Goal: Task Accomplishment & Management: Use online tool/utility

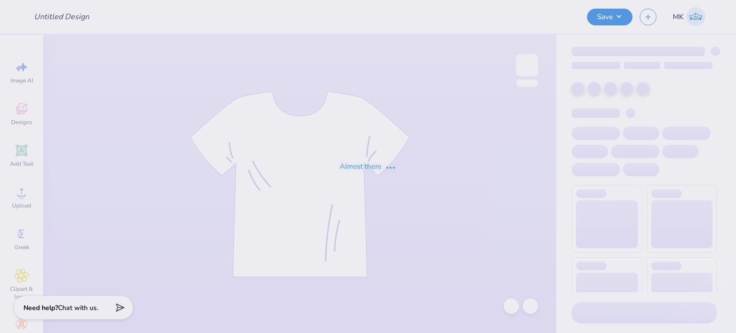
type input "Shirts for Special Olympics"
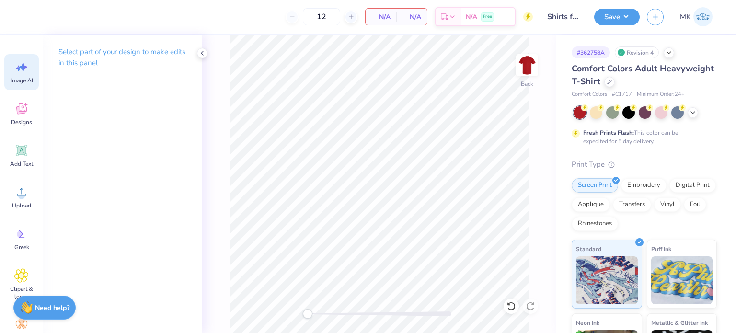
click at [21, 67] on icon at bounding box center [23, 67] width 8 height 9
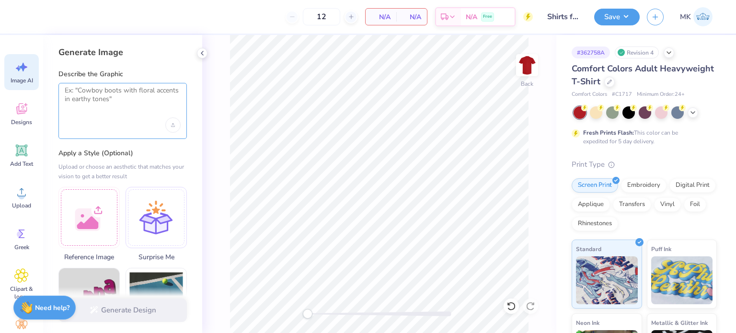
click at [107, 105] on textarea at bounding box center [123, 98] width 116 height 24
paste textarea "Special Olympics [GEOGRAPHIC_DATA][US_STATE]"
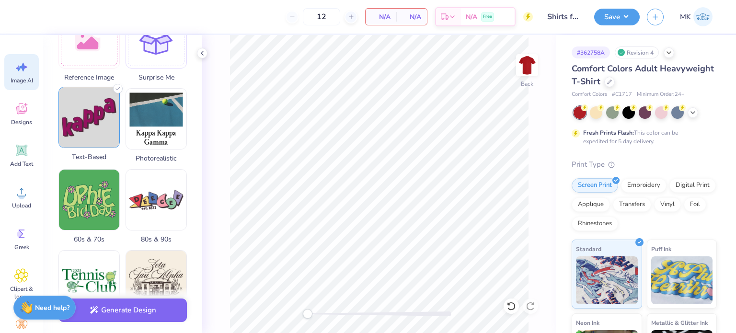
scroll to position [159, 0]
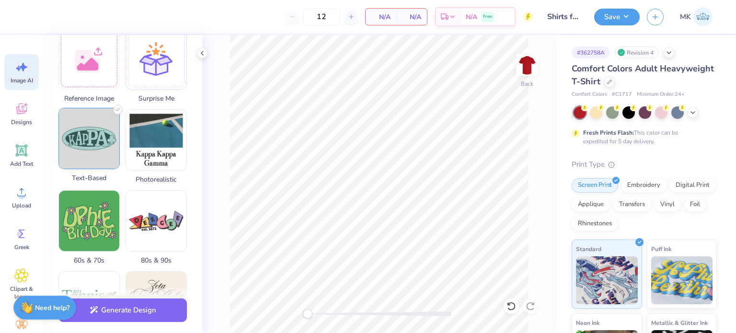
type textarea "Special Olympics [GEOGRAPHIC_DATA][US_STATE]"
click at [92, 145] on img at bounding box center [89, 138] width 60 height 60
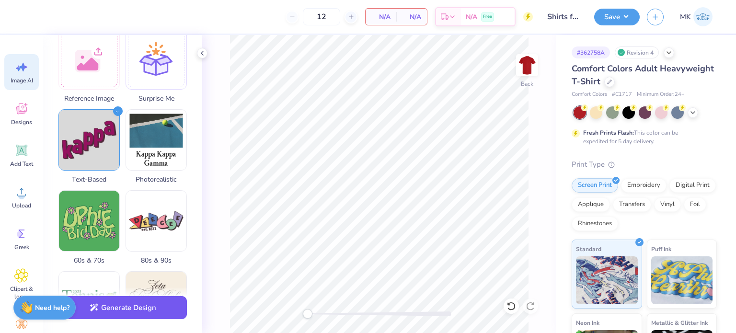
click at [119, 309] on button "Generate Design" at bounding box center [122, 307] width 128 height 23
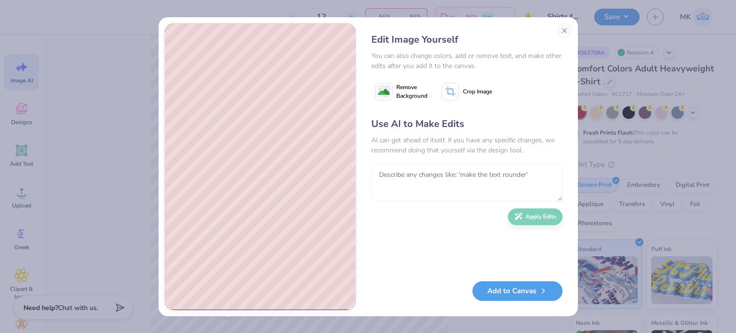
click at [412, 178] on textarea at bounding box center [466, 182] width 191 height 37
type textarea "make a simple clean design not kiddish"
click at [532, 216] on button "Apply Edits" at bounding box center [535, 214] width 55 height 17
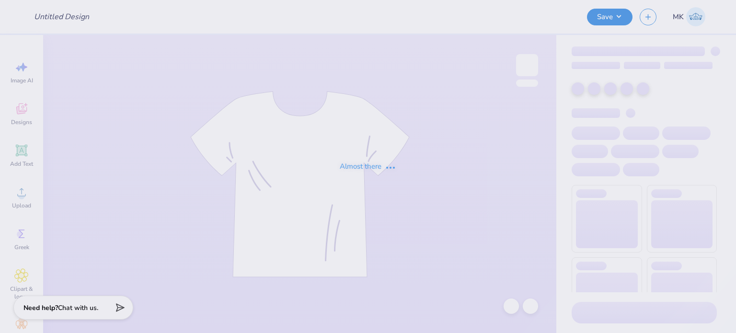
type input "Shirts for Special Olympics"
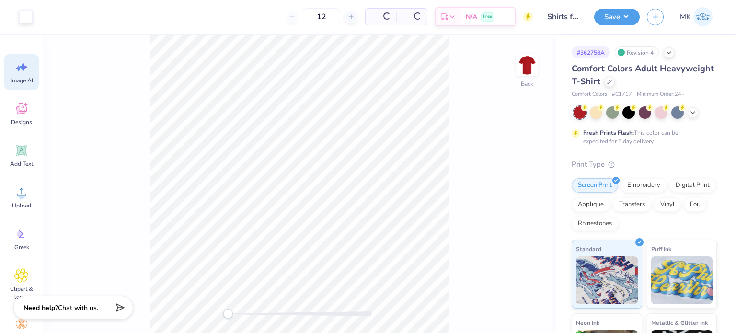
click at [24, 68] on icon at bounding box center [23, 67] width 8 height 9
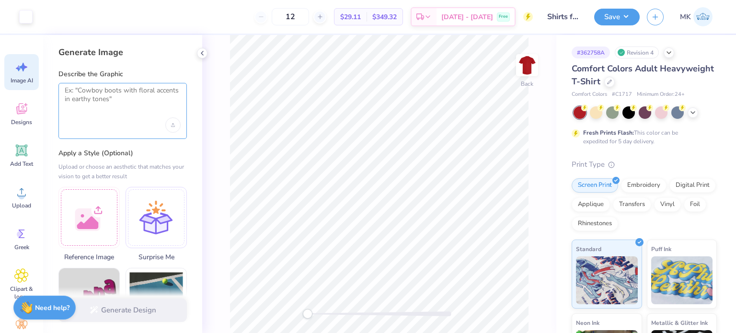
click at [95, 101] on textarea at bounding box center [123, 98] width 116 height 24
paste textarea "Special Olympics University Of Michigan"
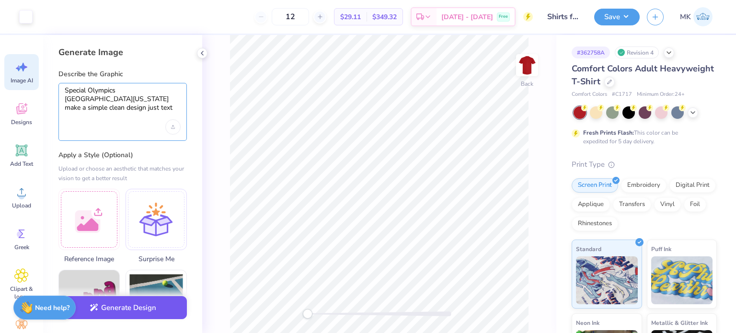
type textarea "Special Olympics University Of Michigan make a simple clean design just text ba…"
click at [115, 311] on button "Generate Design" at bounding box center [122, 307] width 128 height 23
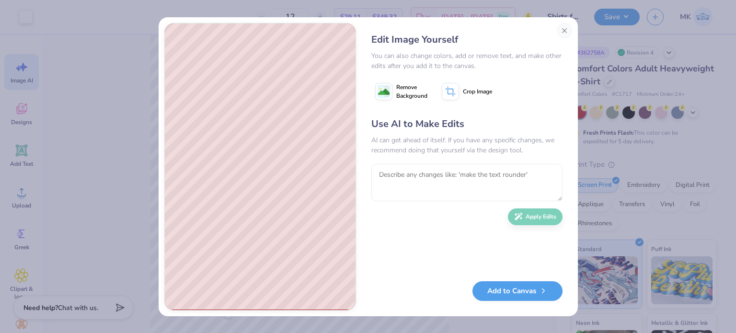
click at [385, 93] on image at bounding box center [384, 92] width 12 height 12
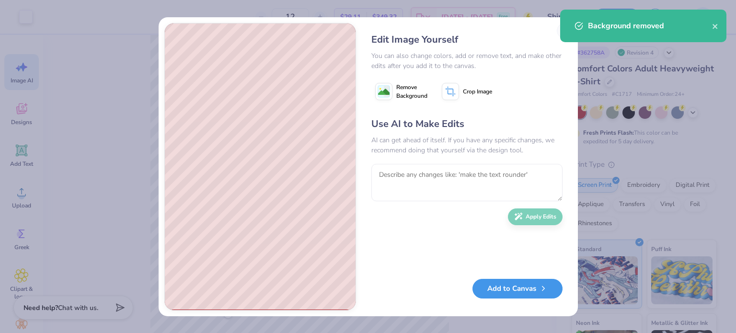
click at [498, 295] on button "Add to Canvas" at bounding box center [518, 289] width 90 height 20
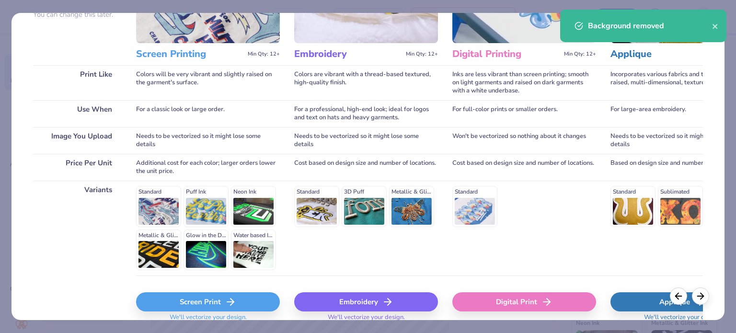
scroll to position [144, 0]
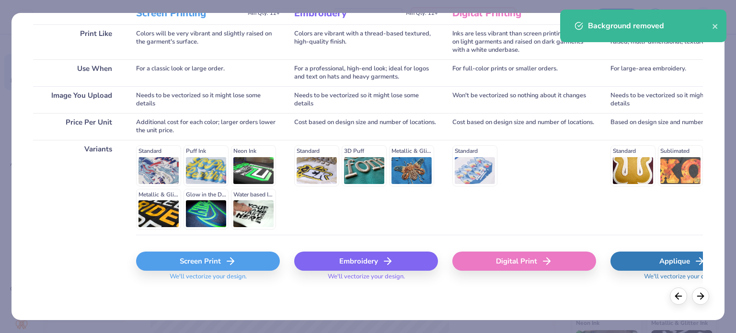
click at [216, 260] on div "Screen Print" at bounding box center [208, 261] width 144 height 19
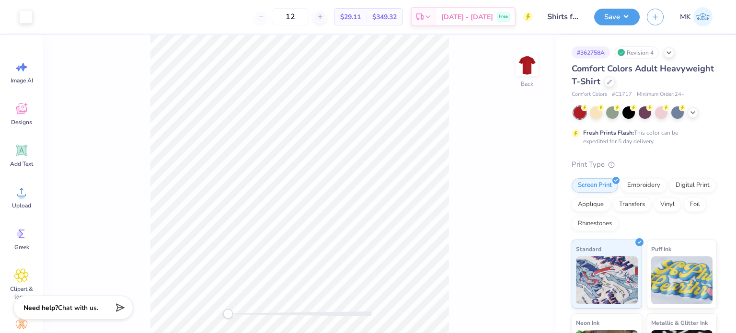
scroll to position [0, 0]
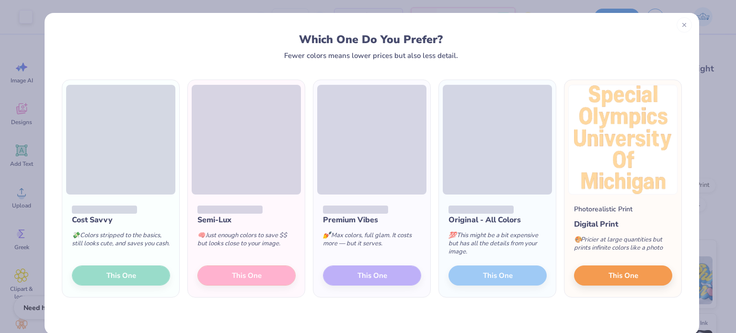
click at [681, 26] on icon at bounding box center [684, 25] width 7 height 7
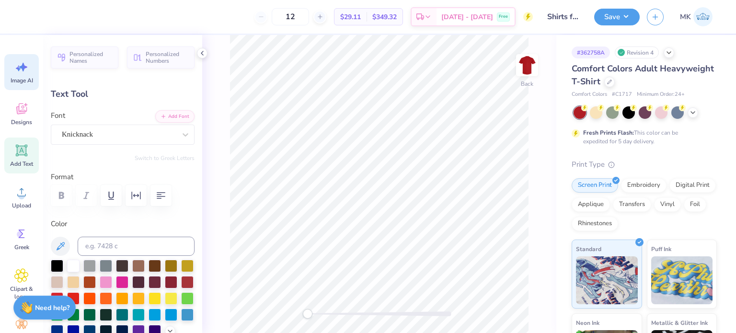
click at [30, 69] on div "Image AI" at bounding box center [21, 72] width 35 height 36
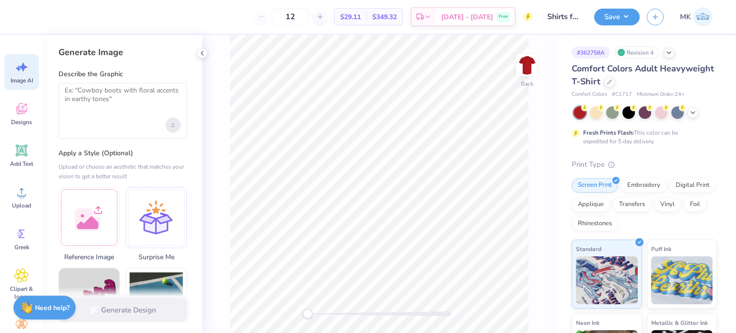
click at [174, 127] on div "Upload image" at bounding box center [172, 124] width 15 height 15
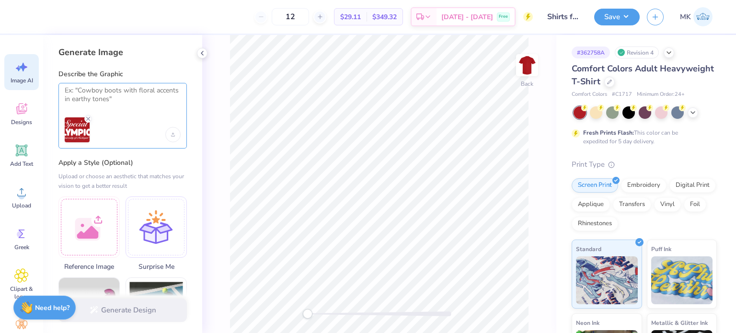
click at [120, 92] on textarea at bounding box center [123, 98] width 116 height 24
paste textarea "Special Olympics University Of Michigan"
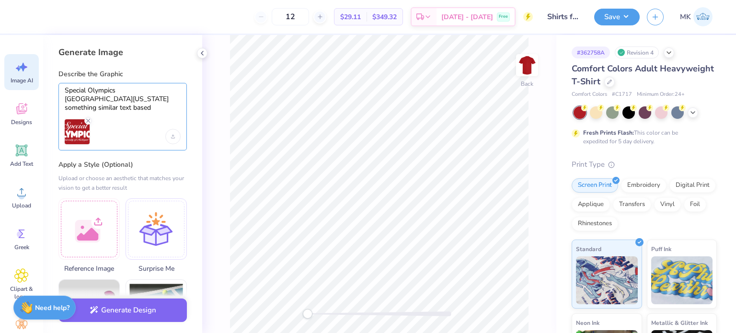
type textarea "Special Olympics University Of Michigan something similar text based"
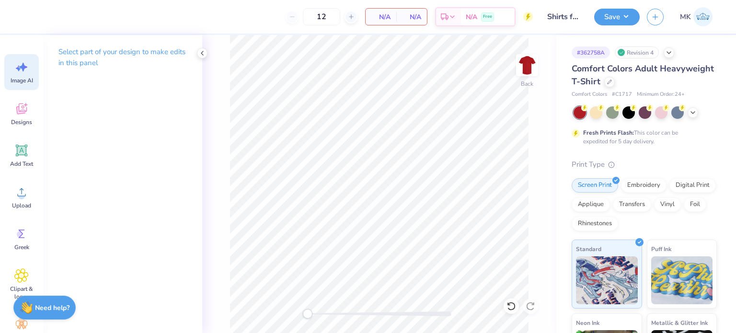
click at [30, 69] on div "Image AI" at bounding box center [21, 72] width 35 height 36
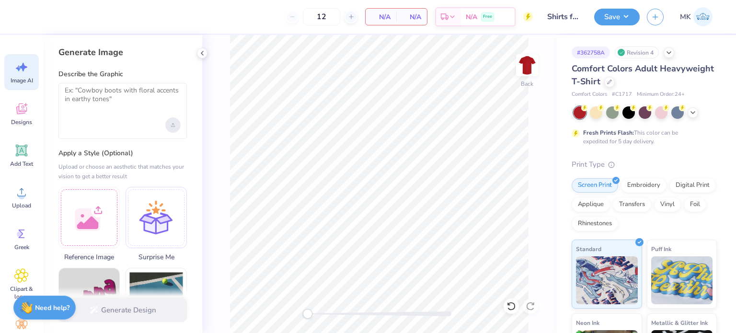
click at [172, 125] on icon "Upload image" at bounding box center [173, 125] width 4 height 4
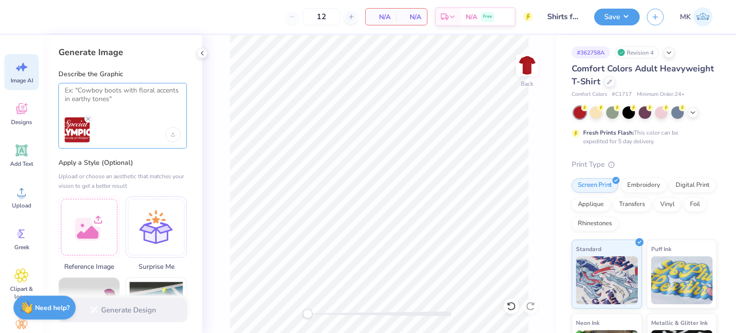
click at [114, 101] on textarea at bounding box center [123, 98] width 116 height 24
paste textarea "Special Olympics University Of Michigan"
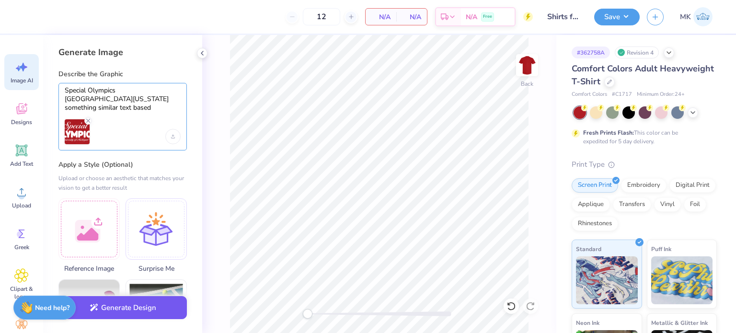
type textarea "Special Olympics University Of Michigan something similar text based"
click at [143, 310] on button "Generate Design" at bounding box center [122, 307] width 128 height 23
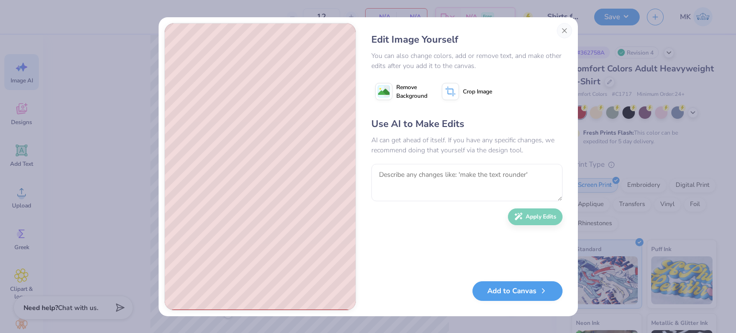
click at [385, 90] on image at bounding box center [384, 92] width 12 height 12
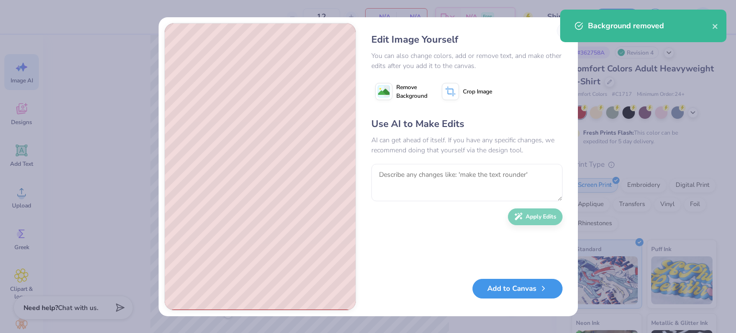
click at [518, 289] on button "Add to Canvas" at bounding box center [518, 289] width 90 height 20
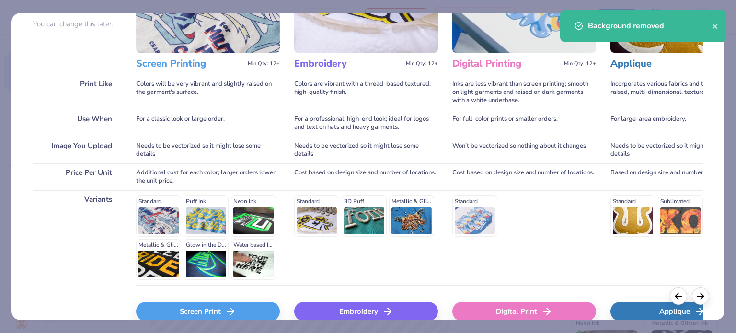
scroll to position [144, 0]
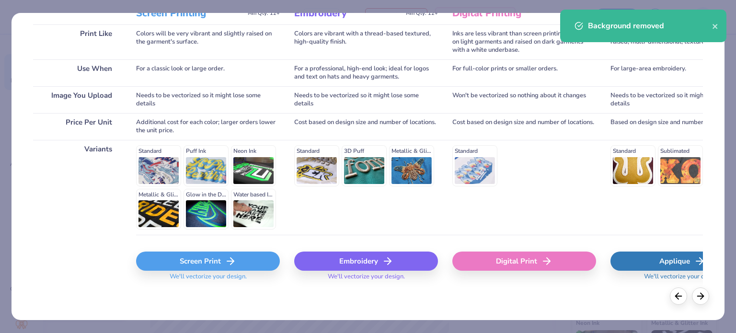
click at [206, 261] on div "Screen Print" at bounding box center [208, 261] width 144 height 19
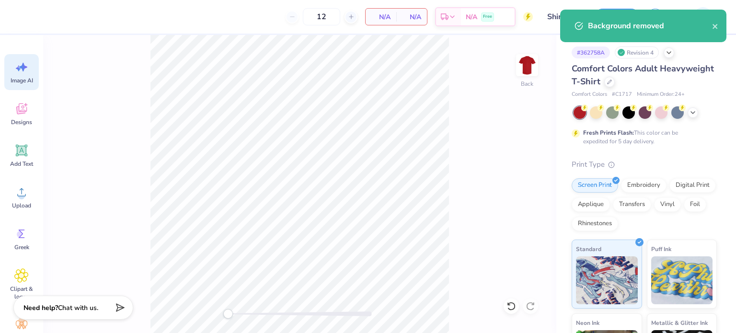
scroll to position [0, 0]
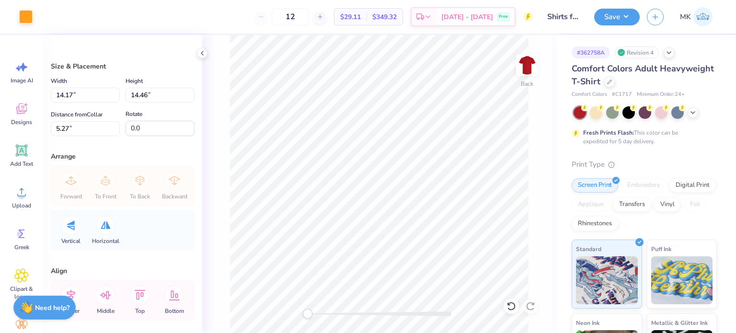
type input "10.77"
type input "10.98"
click at [23, 14] on div at bounding box center [25, 15] width 13 height 13
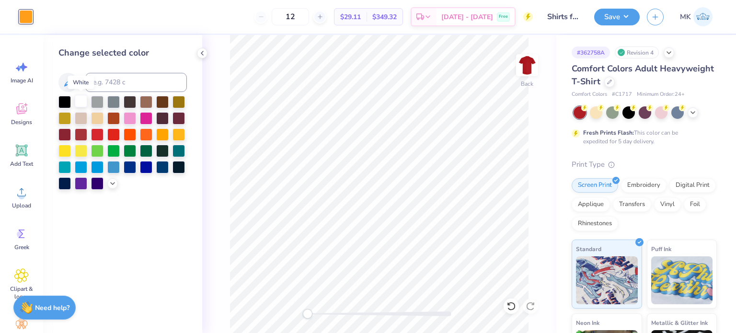
click at [83, 98] on div at bounding box center [81, 101] width 12 height 12
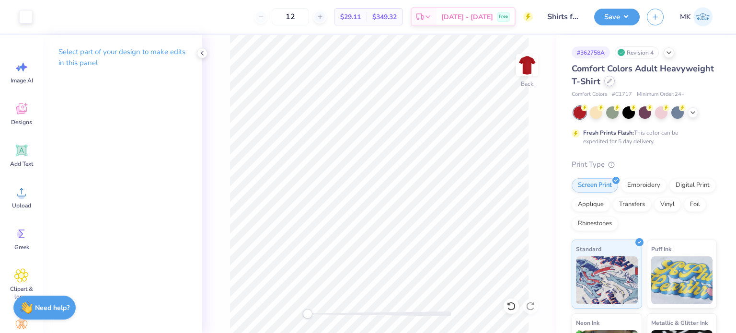
click at [612, 82] on icon at bounding box center [610, 81] width 4 height 4
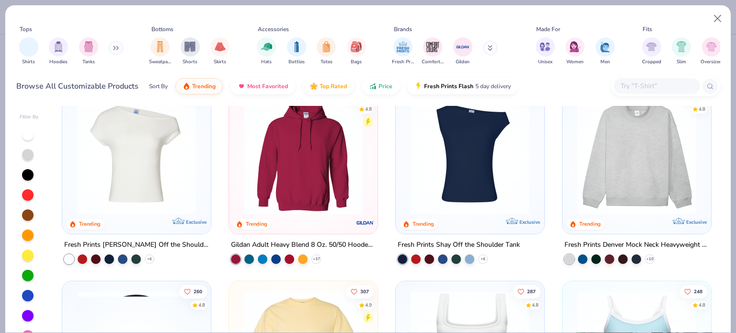
scroll to position [48, 0]
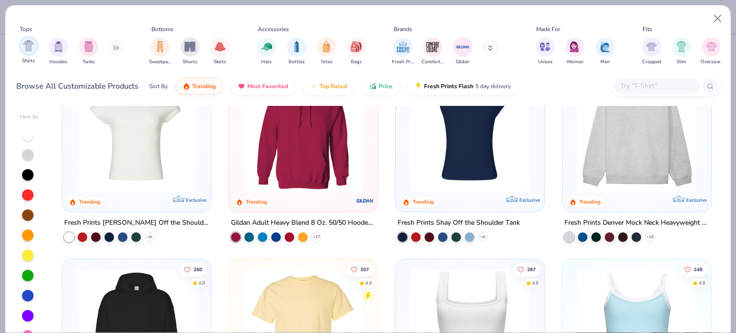
click at [29, 46] on img "filter for Shirts" at bounding box center [28, 45] width 11 height 11
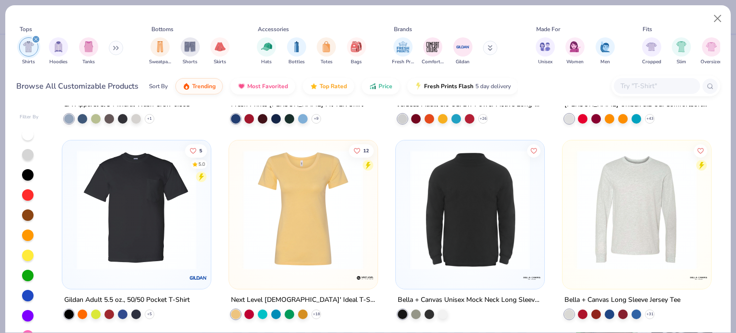
scroll to position [1198, 0]
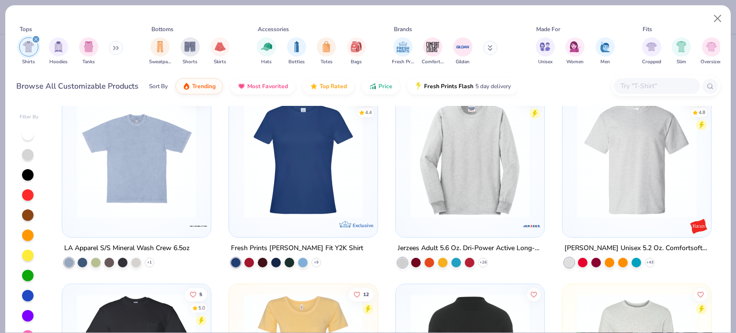
click at [623, 170] on img at bounding box center [636, 158] width 129 height 120
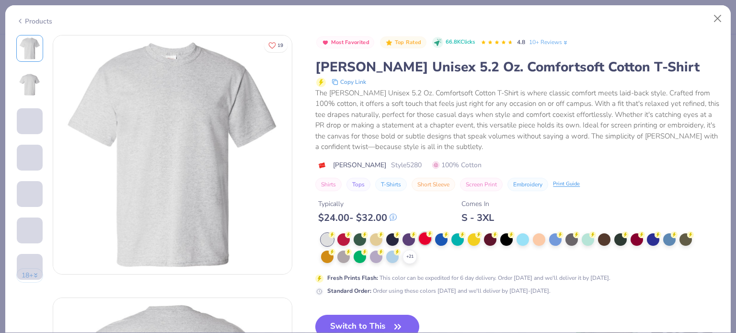
click at [427, 239] on div at bounding box center [425, 238] width 12 height 12
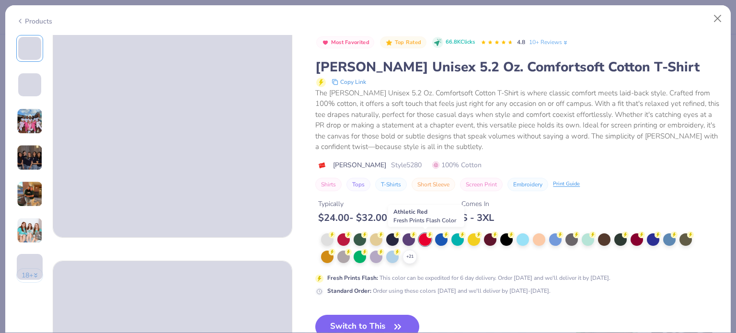
scroll to position [48, 0]
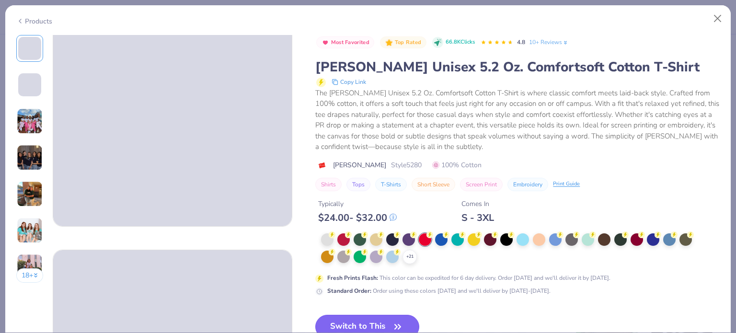
click at [371, 317] on button "Switch to This" at bounding box center [367, 327] width 104 height 24
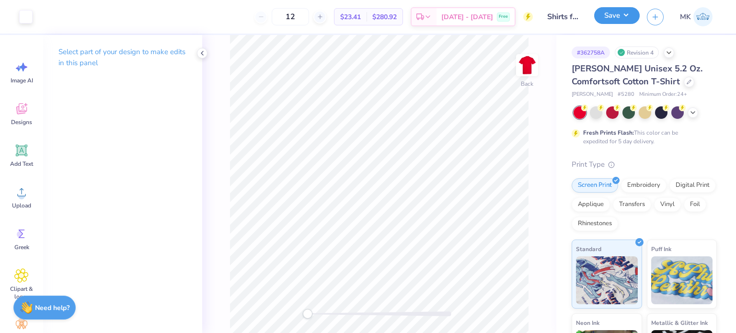
click at [620, 19] on button "Save" at bounding box center [617, 15] width 46 height 17
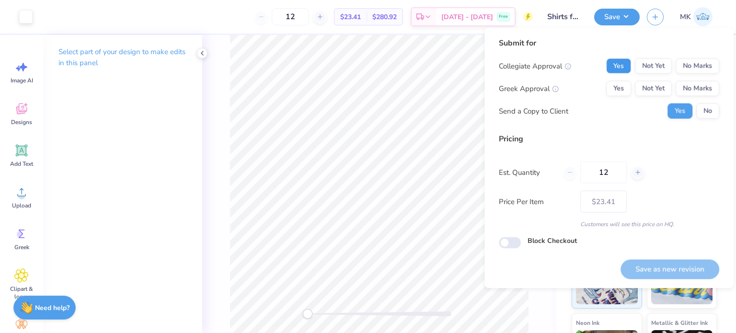
click at [607, 63] on button "Yes" at bounding box center [618, 65] width 25 height 15
click at [695, 88] on button "No Marks" at bounding box center [698, 88] width 44 height 15
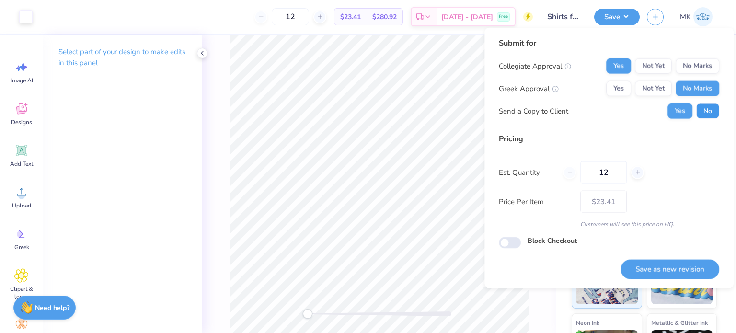
click at [706, 116] on button "No" at bounding box center [707, 111] width 23 height 15
click at [654, 269] on button "Save as new revision" at bounding box center [670, 269] width 99 height 20
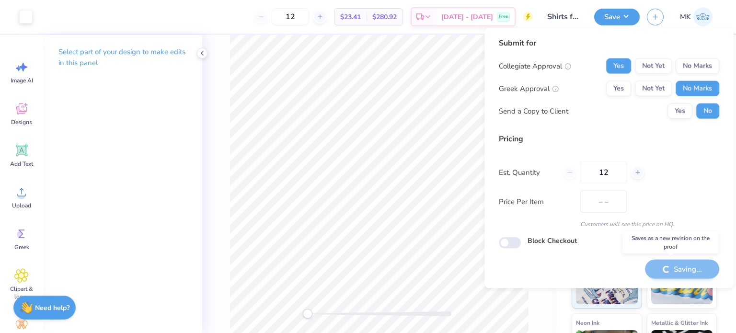
type input "$23.41"
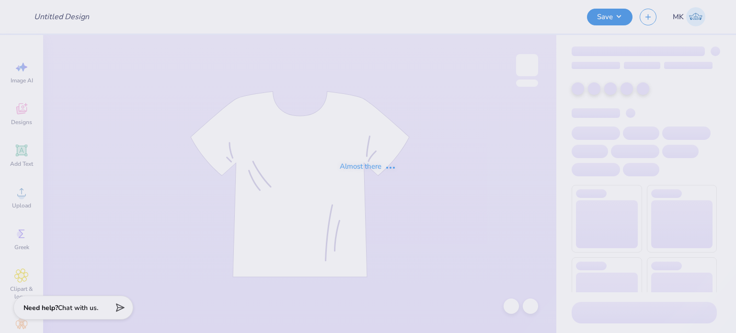
type input "cal adpi"
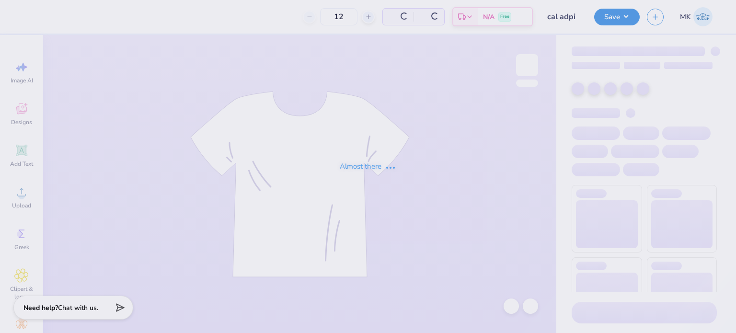
type input "50"
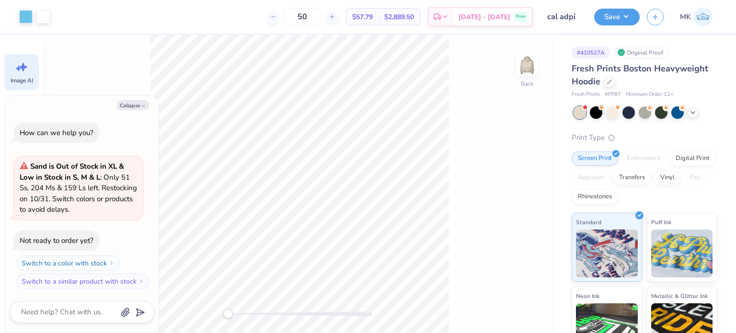
click at [23, 78] on span "Image AI" at bounding box center [22, 81] width 23 height 8
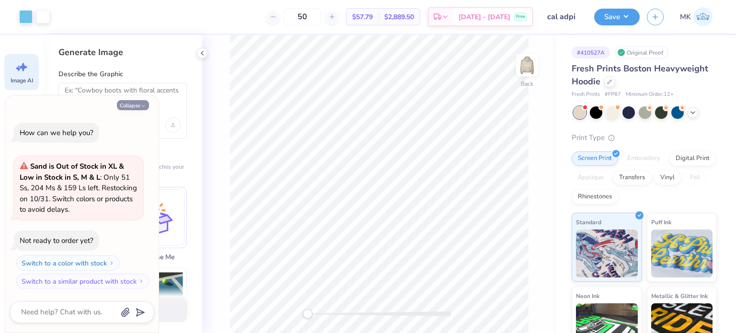
click at [131, 106] on button "Collapse" at bounding box center [133, 105] width 32 height 10
type textarea "x"
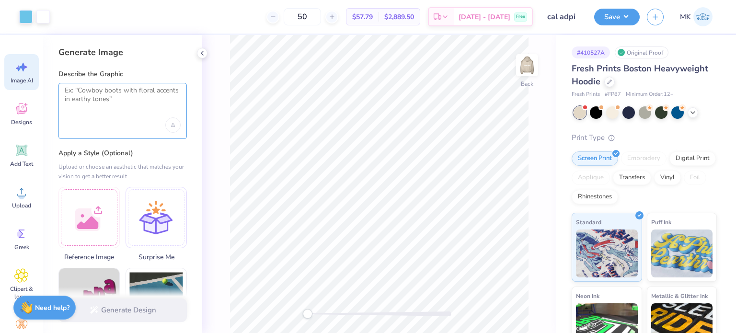
click at [108, 102] on textarea at bounding box center [123, 98] width 116 height 24
click at [95, 109] on textarea at bounding box center [123, 98] width 116 height 24
paste textarea "Alpha Delta Pi University Of California, Berkeley"
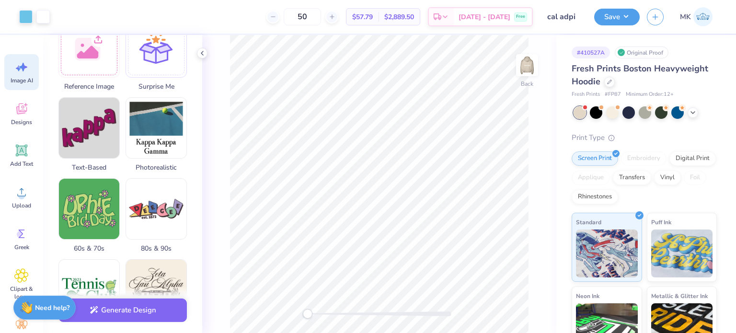
scroll to position [192, 0]
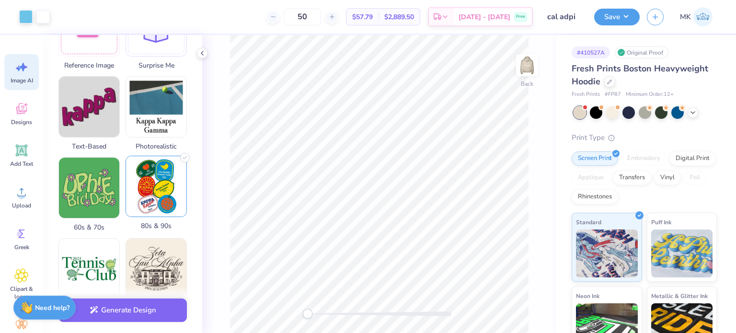
type textarea "Alpha Delta Pi University Of California, Berkeley"
click at [163, 194] on img at bounding box center [156, 186] width 60 height 60
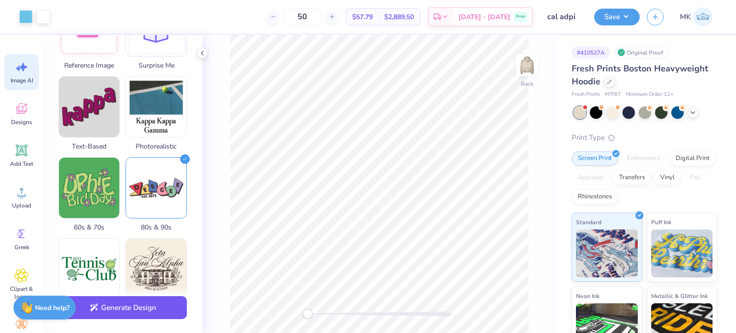
click at [145, 312] on button "Generate Design" at bounding box center [122, 307] width 128 height 23
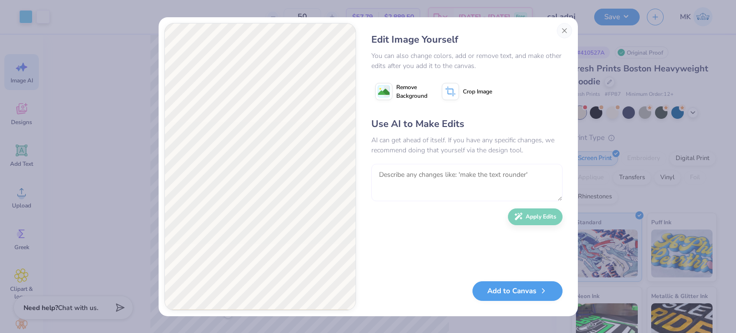
click at [411, 172] on textarea at bounding box center [466, 182] width 191 height 37
type textarea "make it sorority vibes girl"
click at [542, 219] on button "Apply Edits" at bounding box center [535, 214] width 55 height 17
click at [383, 92] on image at bounding box center [384, 92] width 12 height 12
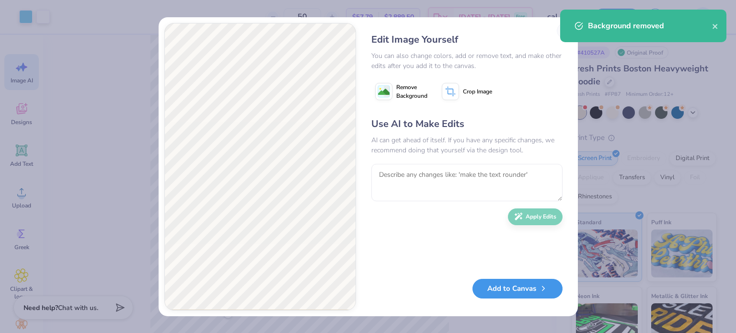
click at [499, 288] on button "Add to Canvas" at bounding box center [518, 289] width 90 height 20
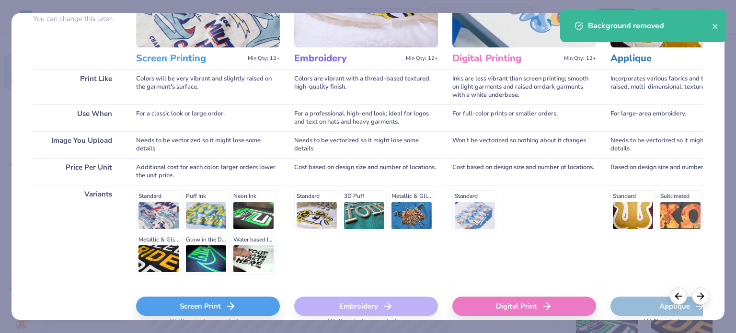
scroll to position [144, 0]
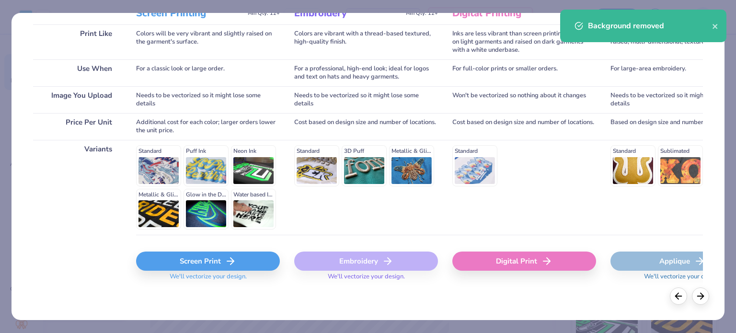
click at [202, 265] on div "Screen Print" at bounding box center [208, 261] width 144 height 19
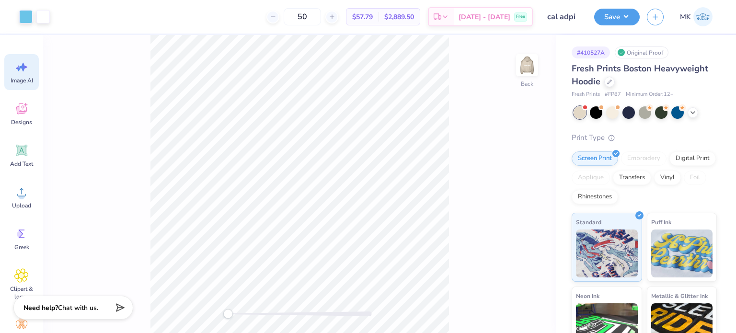
scroll to position [0, 0]
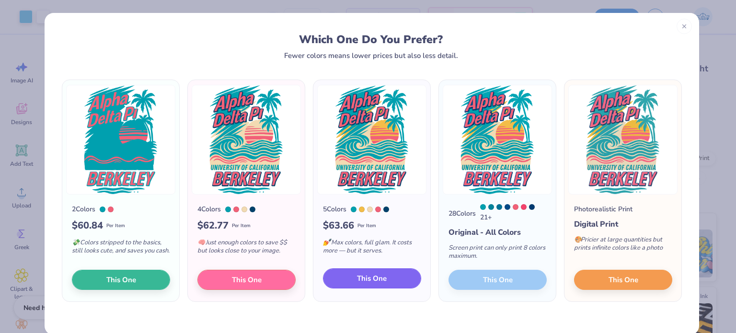
click at [369, 284] on span "This One" at bounding box center [372, 278] width 30 height 11
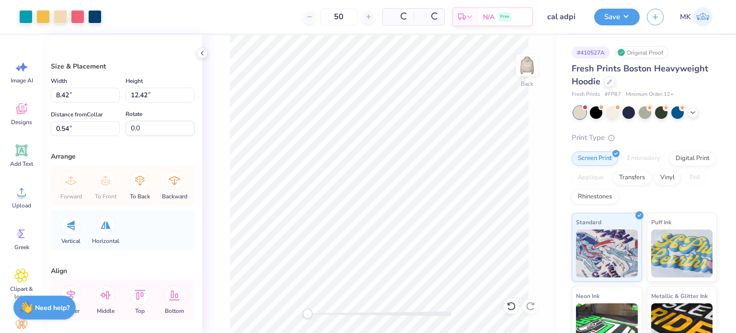
drag, startPoint x: 391, startPoint y: 143, endPoint x: 385, endPoint y: 175, distance: 32.1
click at [385, 175] on div at bounding box center [368, 166] width 736 height 333
type input "3.74"
type input "5.52"
type input "7.52"
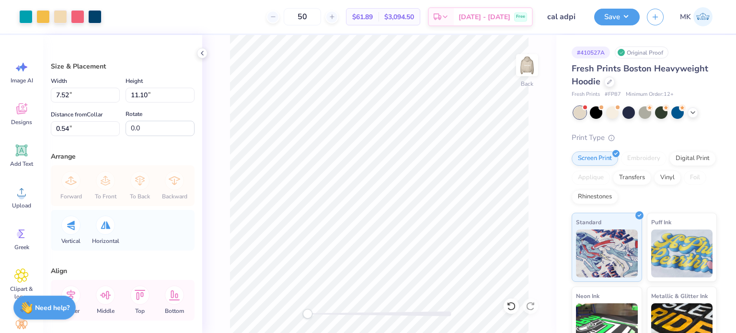
type input "11.10"
type input "6.11"
type input "9.01"
type input "0.55"
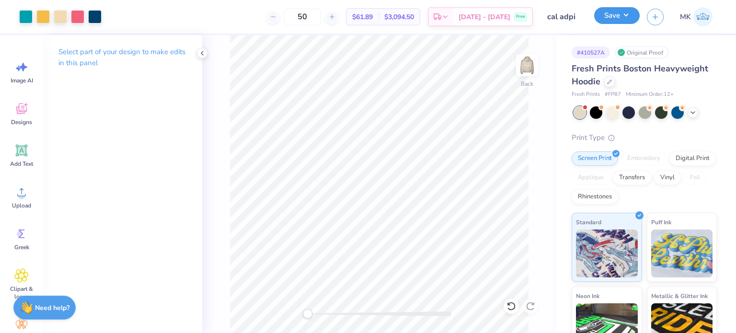
click at [619, 15] on button "Save" at bounding box center [617, 15] width 46 height 17
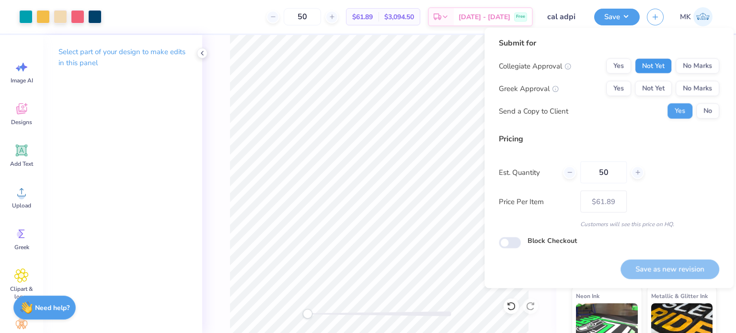
click at [663, 69] on button "Not Yet" at bounding box center [653, 65] width 37 height 15
click at [613, 67] on button "Yes" at bounding box center [618, 65] width 25 height 15
click at [616, 91] on button "Yes" at bounding box center [618, 88] width 25 height 15
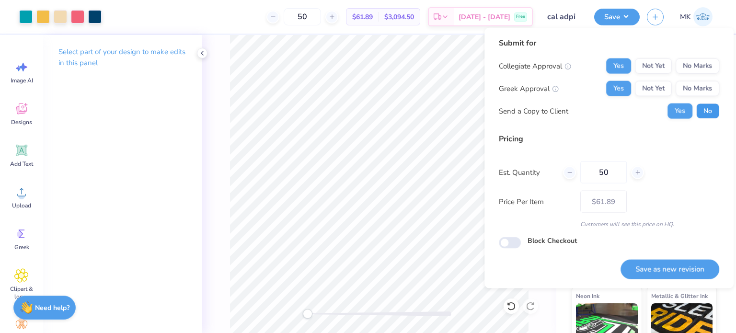
click at [715, 112] on button "No" at bounding box center [707, 111] width 23 height 15
click at [663, 273] on button "Save as new revision" at bounding box center [670, 269] width 99 height 20
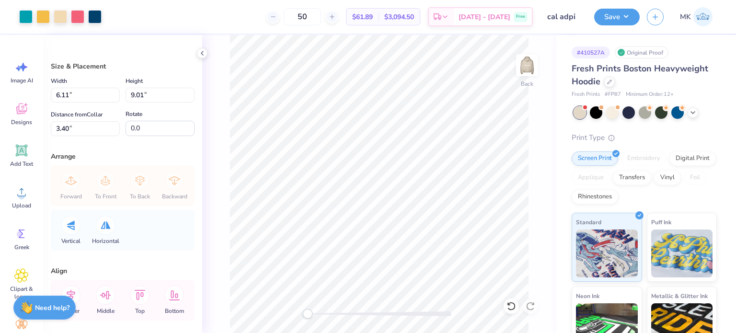
type input "$61.89"
click at [622, 13] on button "Save" at bounding box center [617, 15] width 46 height 17
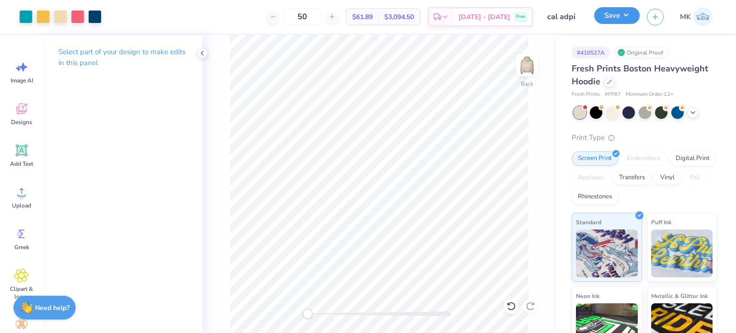
click at [622, 12] on button "Save" at bounding box center [617, 15] width 46 height 17
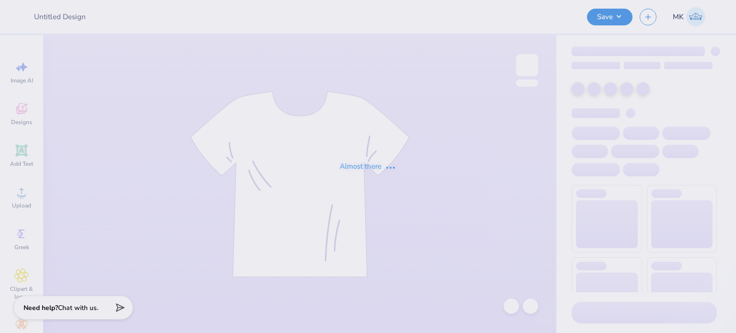
type input "DSP Recruitment S25"
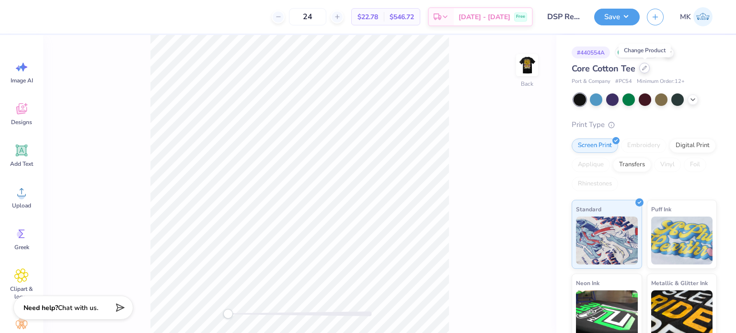
click at [645, 71] on div at bounding box center [644, 68] width 11 height 11
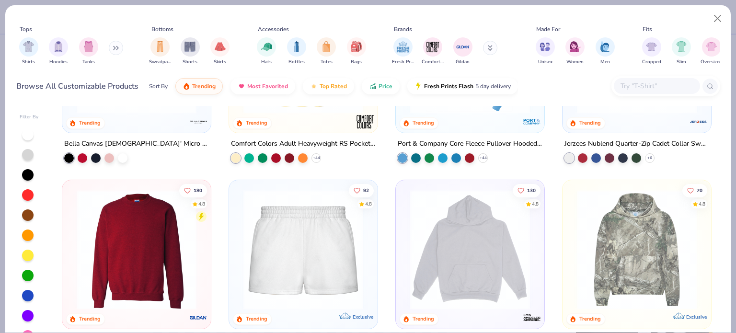
scroll to position [671, 0]
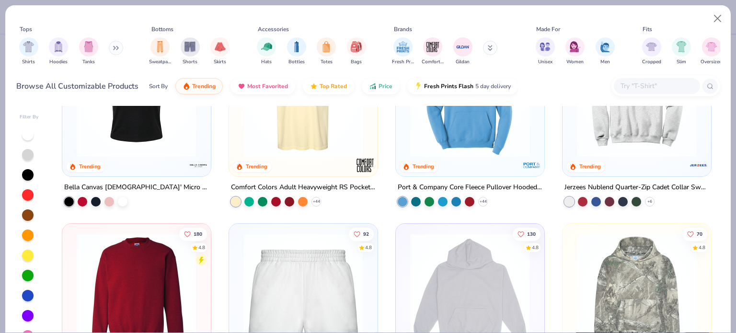
click at [481, 136] on img at bounding box center [469, 97] width 129 height 120
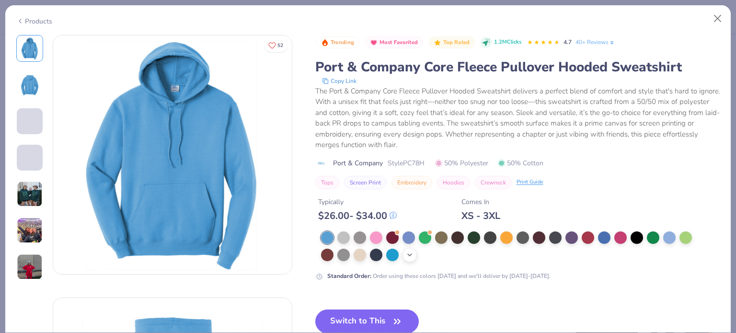
click at [406, 255] on icon at bounding box center [410, 255] width 8 height 8
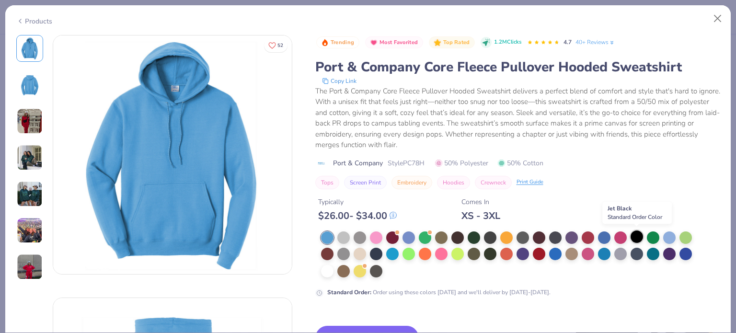
click at [637, 237] on div at bounding box center [637, 237] width 12 height 12
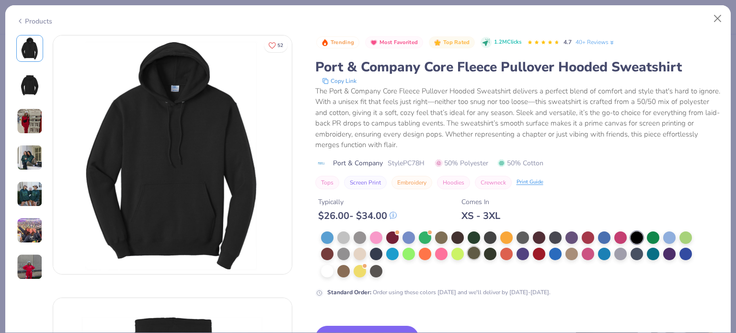
click at [475, 252] on div at bounding box center [474, 253] width 12 height 12
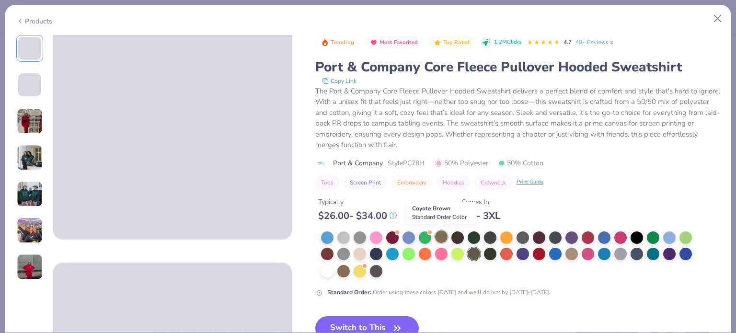
scroll to position [48, 0]
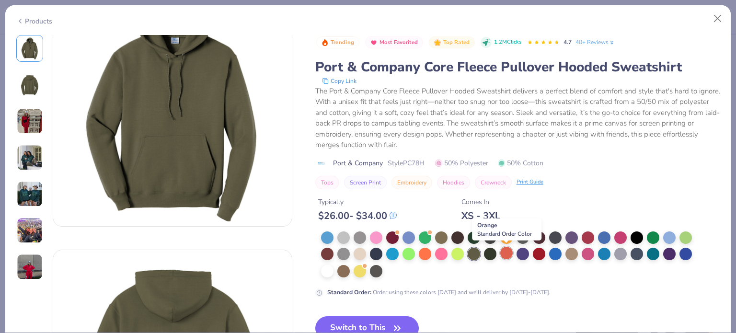
click at [507, 252] on div at bounding box center [506, 253] width 12 height 12
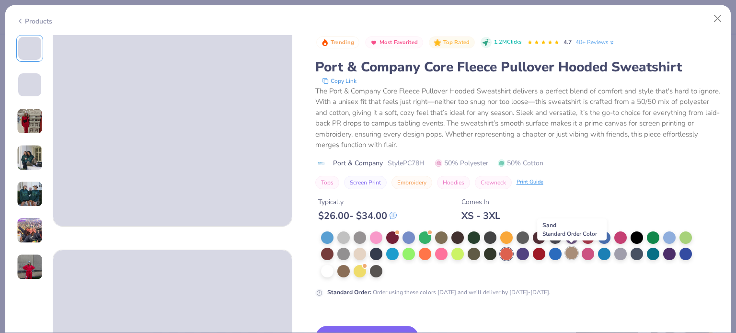
click at [572, 250] on div at bounding box center [571, 253] width 12 height 12
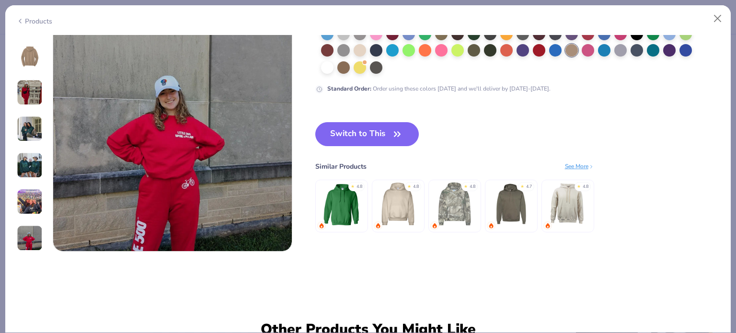
scroll to position [1407, 0]
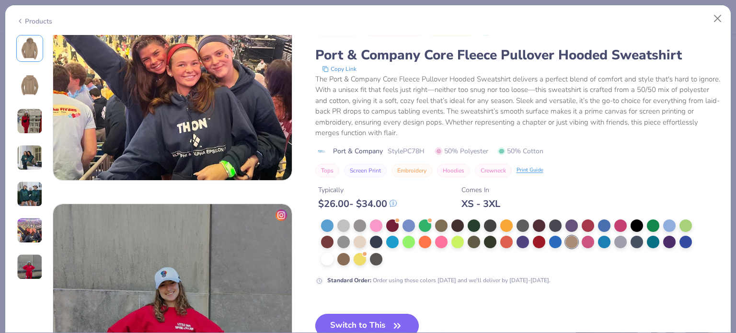
click at [376, 323] on button "Switch to This" at bounding box center [367, 326] width 104 height 24
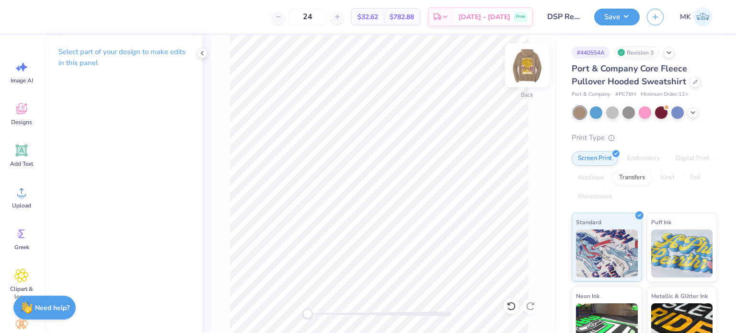
click at [524, 72] on img at bounding box center [527, 65] width 38 height 38
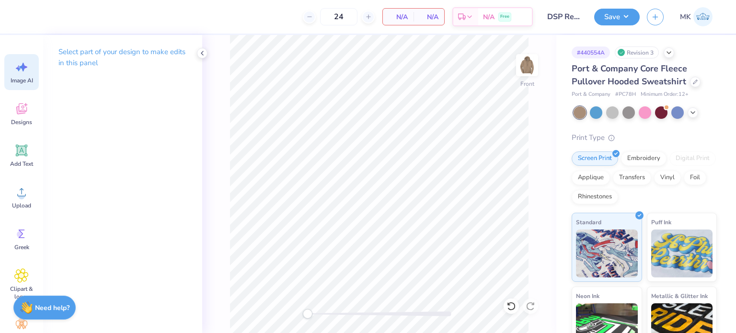
click at [31, 74] on div "Image AI" at bounding box center [21, 72] width 35 height 36
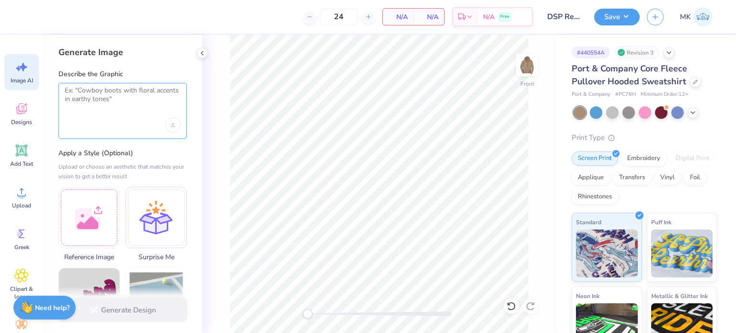
click at [104, 98] on textarea at bounding box center [123, 98] width 116 height 24
paste textarea "Delta Sigma Pi The University Of Miami"
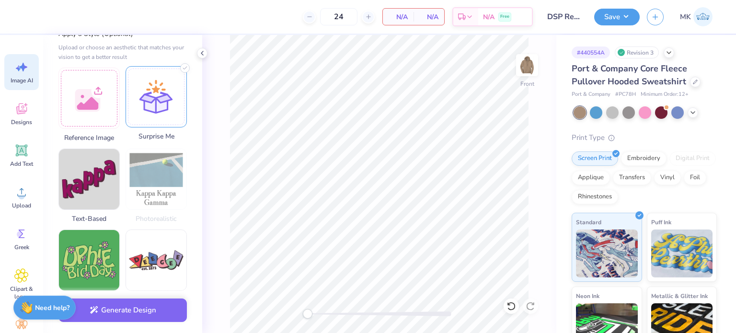
scroll to position [192, 0]
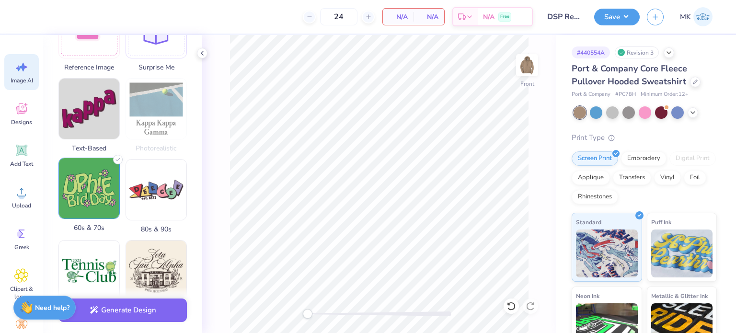
type textarea "Delta Sigma Pi The University Of Miami fall rush 2025"
click at [87, 193] on img at bounding box center [89, 188] width 60 height 60
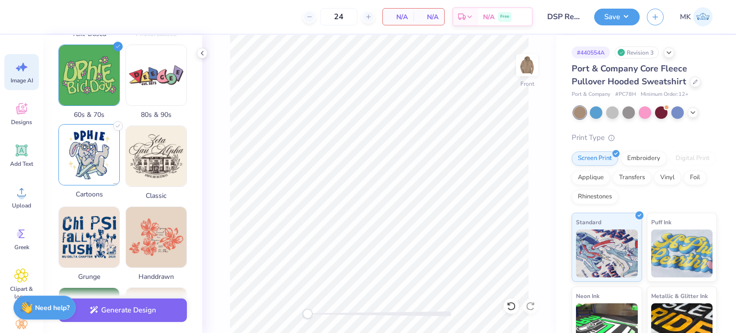
scroll to position [383, 0]
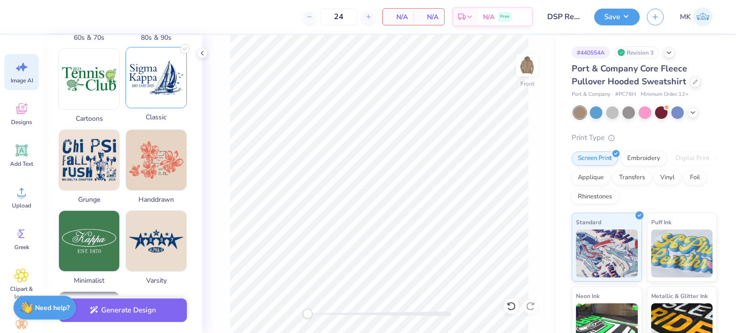
click at [153, 80] on img at bounding box center [156, 77] width 60 height 60
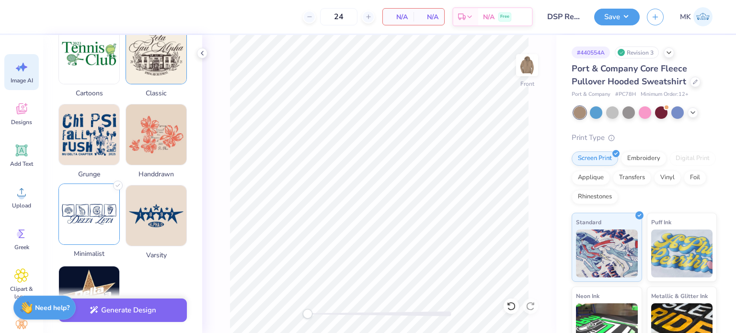
scroll to position [431, 0]
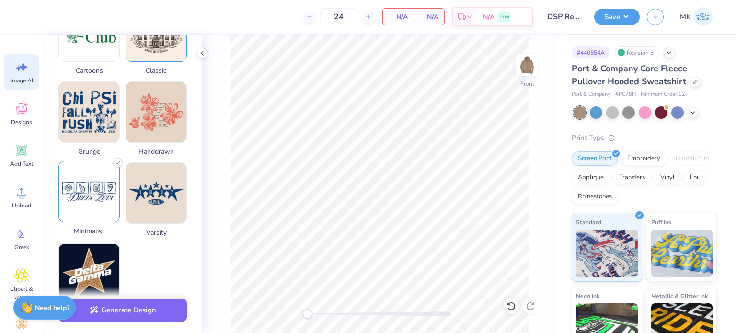
click at [115, 197] on img at bounding box center [89, 192] width 60 height 60
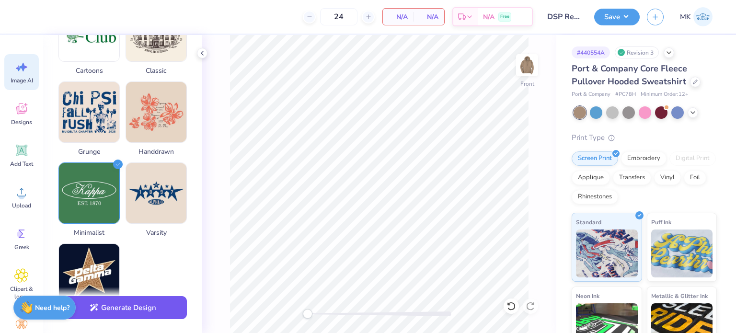
click at [121, 308] on button "Generate Design" at bounding box center [122, 307] width 128 height 23
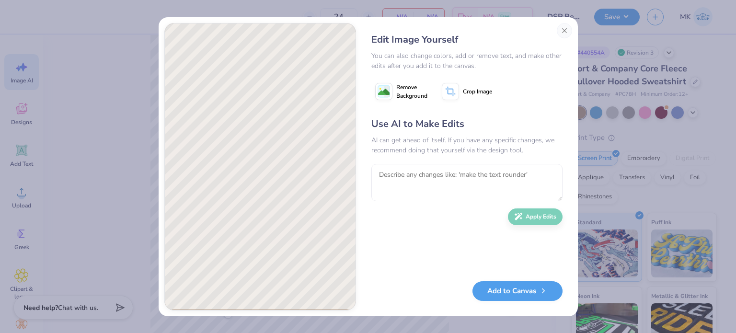
click at [387, 91] on image at bounding box center [384, 92] width 12 height 12
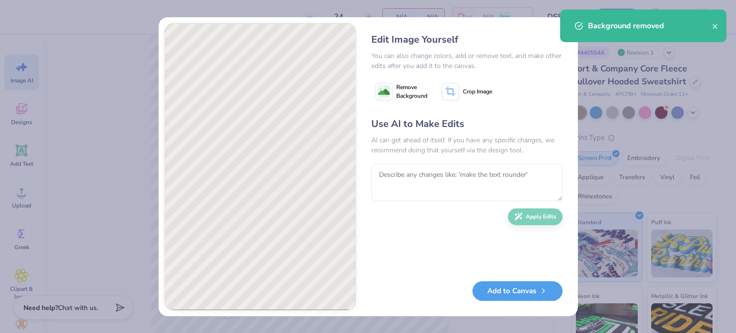
click at [511, 292] on button "Add to Canvas" at bounding box center [518, 291] width 90 height 20
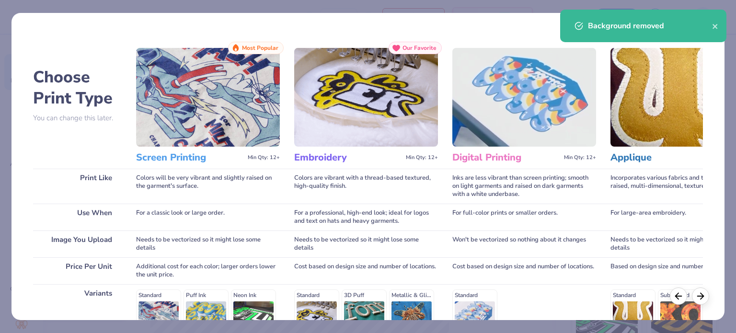
scroll to position [144, 0]
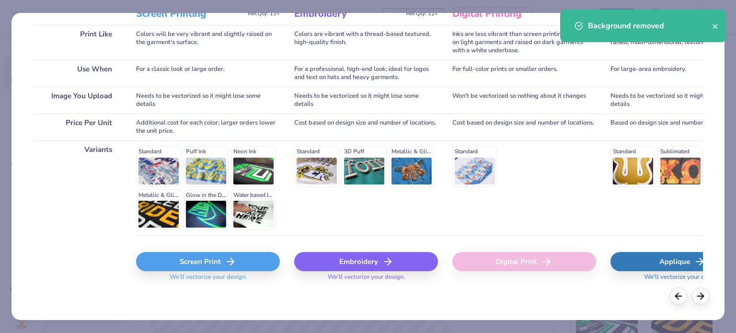
click at [203, 266] on div "Screen Print" at bounding box center [208, 261] width 144 height 19
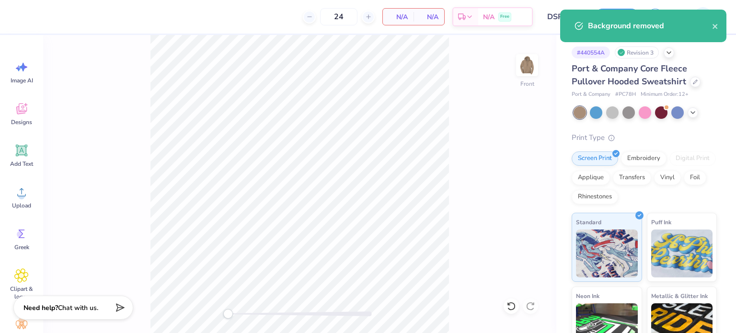
scroll to position [0, 0]
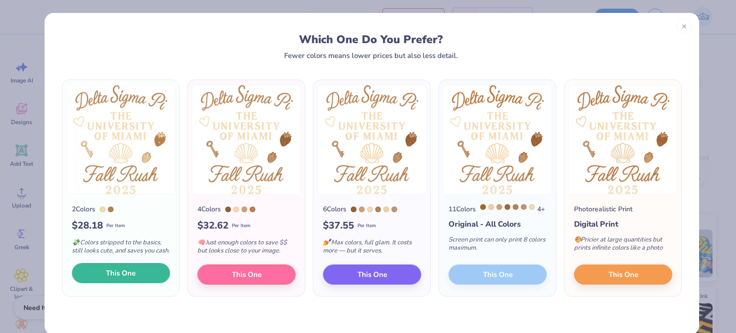
click at [121, 279] on span "This One" at bounding box center [121, 273] width 30 height 11
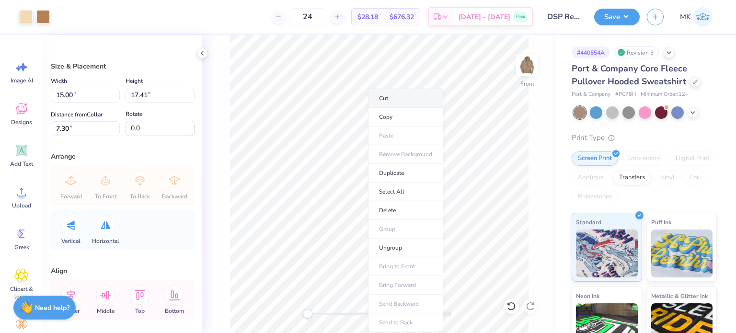
click at [385, 97] on li "Cut" at bounding box center [405, 98] width 75 height 19
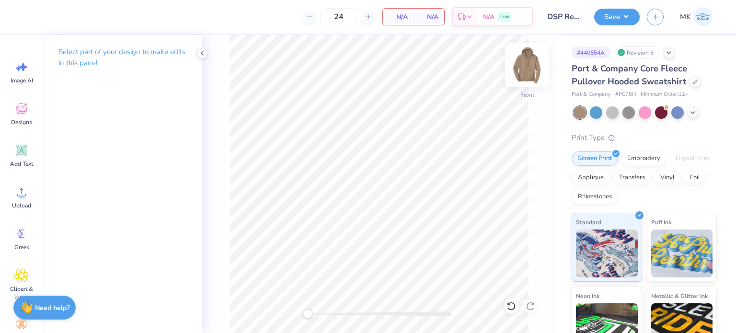
click at [528, 68] on img at bounding box center [527, 65] width 38 height 38
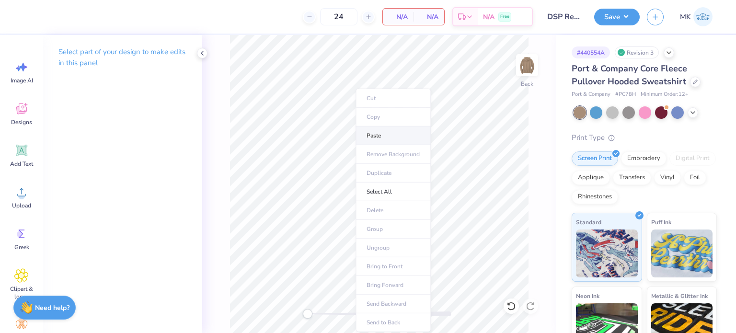
click at [393, 141] on li "Paste" at bounding box center [393, 136] width 75 height 19
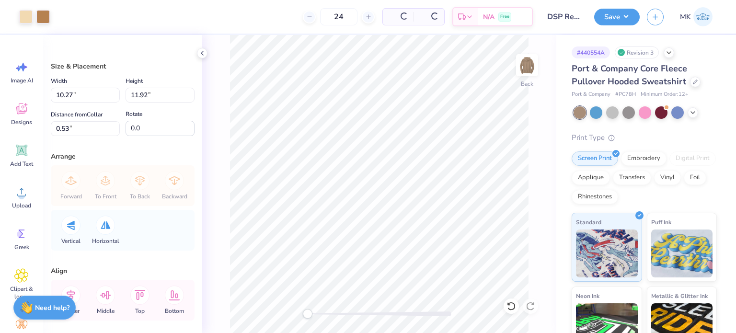
type input "8.82"
type input "10.23"
type input "5.85"
type input "6.79"
type input "2.27"
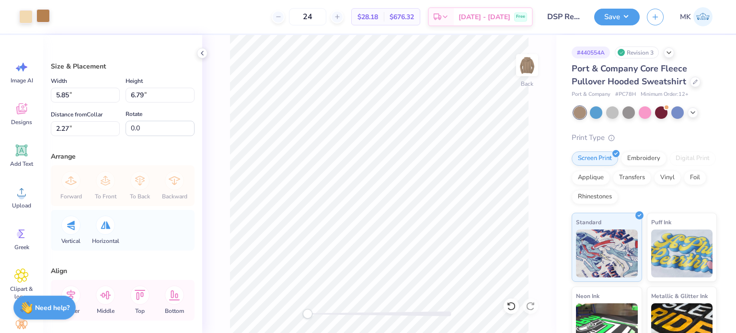
click at [43, 20] on div at bounding box center [42, 15] width 13 height 13
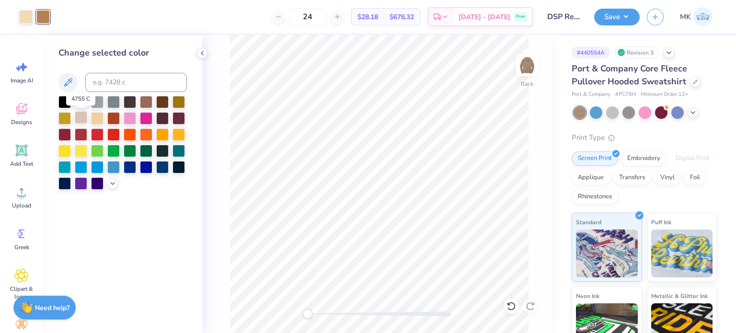
click at [82, 119] on div at bounding box center [81, 117] width 12 height 12
click at [111, 118] on div at bounding box center [113, 117] width 12 height 12
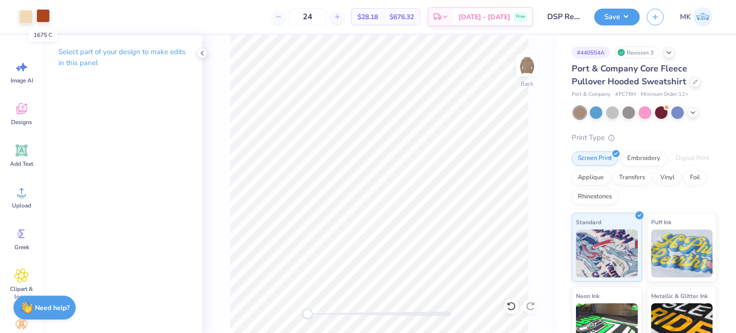
click at [46, 17] on div at bounding box center [42, 15] width 13 height 13
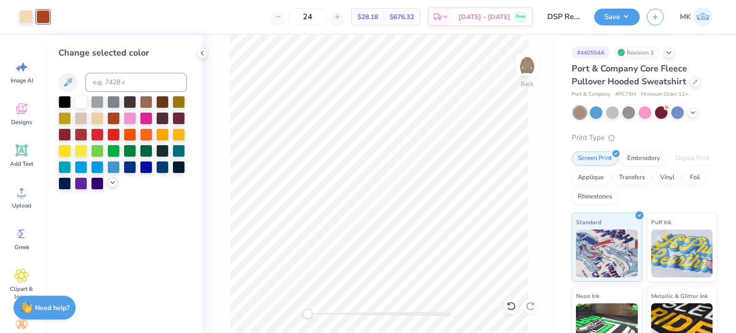
click at [111, 180] on icon at bounding box center [113, 183] width 8 height 8
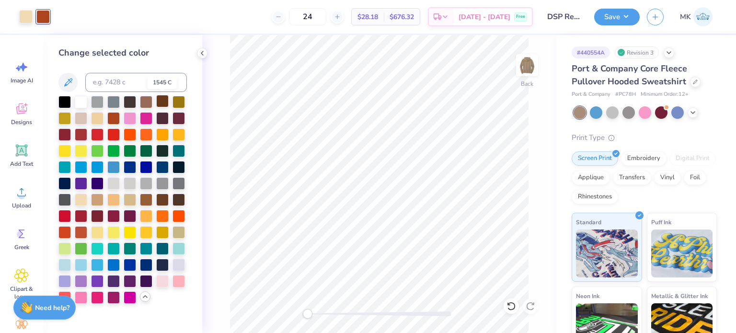
click at [165, 101] on div at bounding box center [162, 101] width 12 height 12
click at [623, 15] on button "Save" at bounding box center [617, 15] width 46 height 17
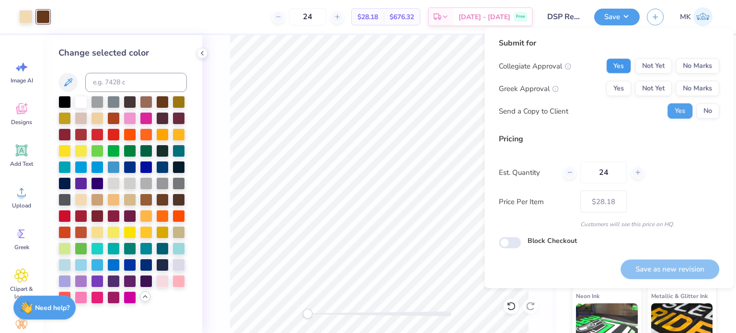
click at [619, 67] on button "Yes" at bounding box center [618, 65] width 25 height 15
click at [619, 90] on button "Yes" at bounding box center [618, 88] width 25 height 15
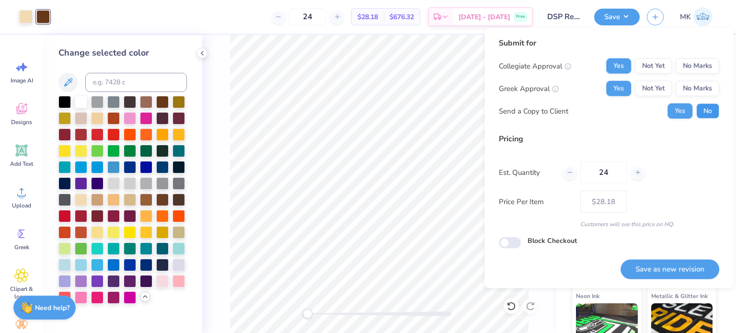
click at [701, 111] on button "No" at bounding box center [707, 111] width 23 height 15
click at [654, 264] on button "Save as new revision" at bounding box center [670, 269] width 99 height 20
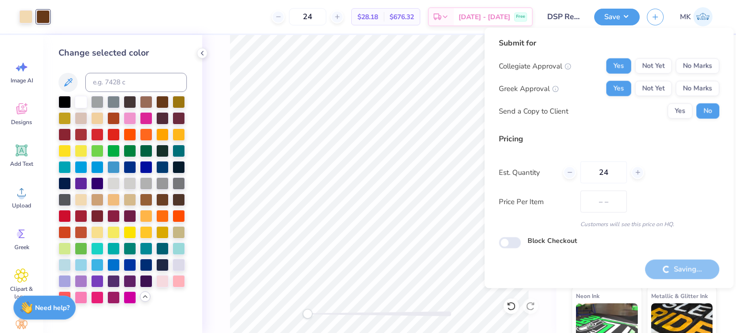
type input "$28.18"
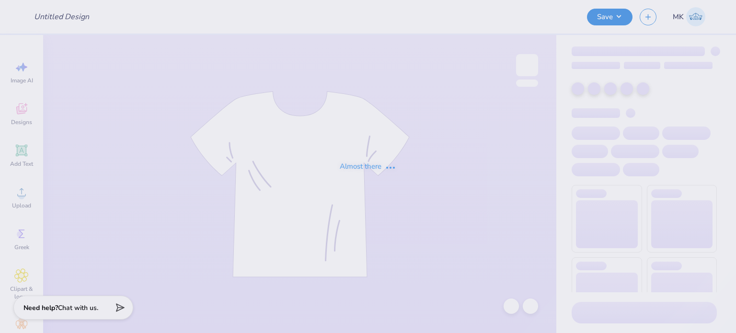
type input "BFW Merch"
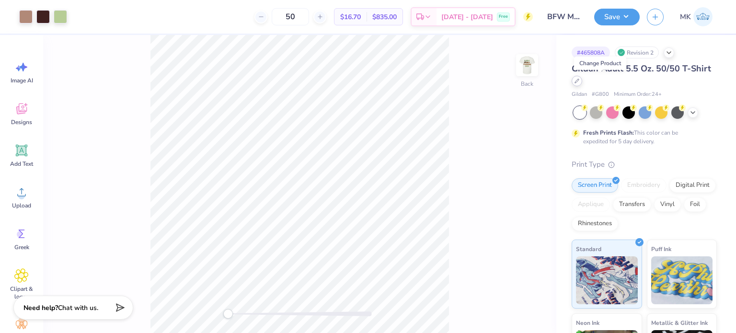
click at [579, 82] on icon at bounding box center [577, 81] width 5 height 5
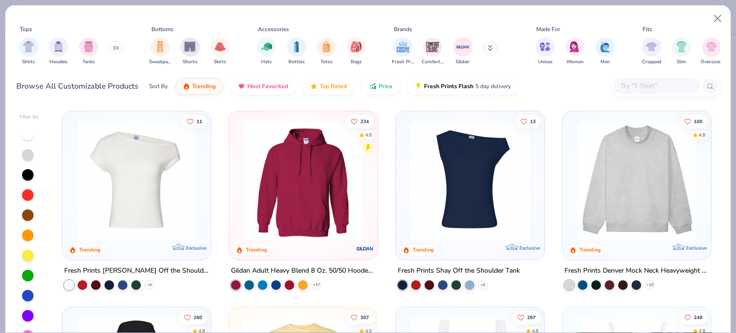
click at [117, 46] on icon at bounding box center [117, 47] width 1 height 3
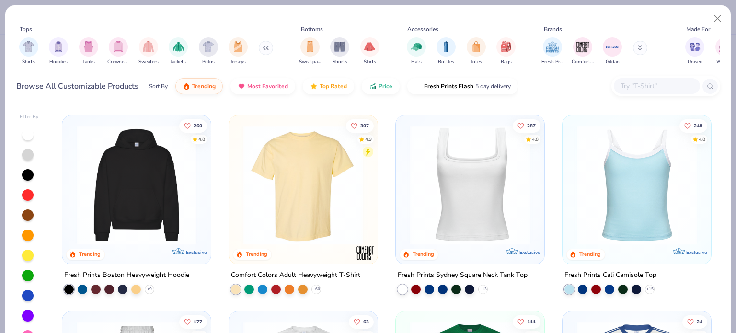
scroll to position [240, 0]
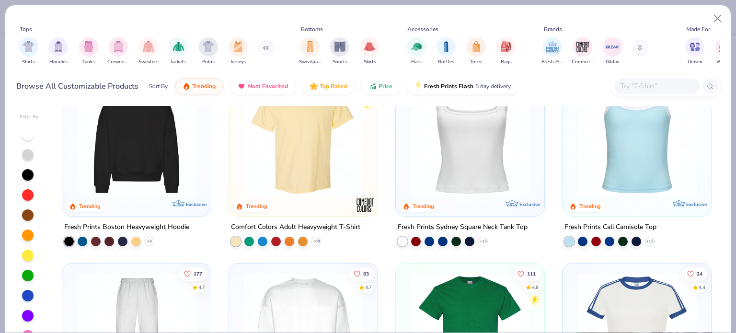
click at [300, 168] on img at bounding box center [303, 137] width 129 height 120
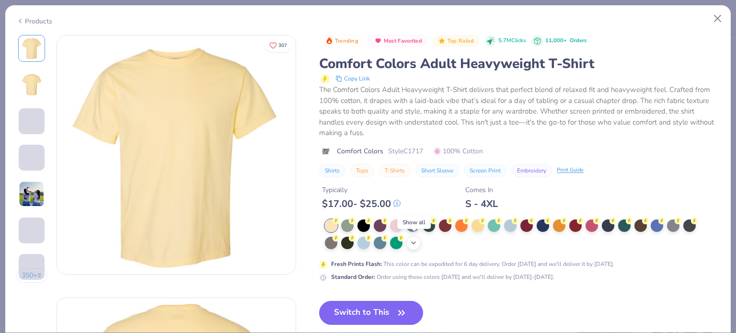
click at [415, 242] on polyline at bounding box center [414, 243] width 4 height 2
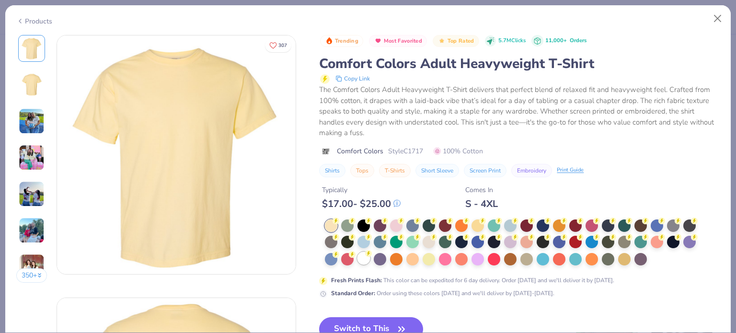
click at [360, 258] on div at bounding box center [364, 258] width 12 height 12
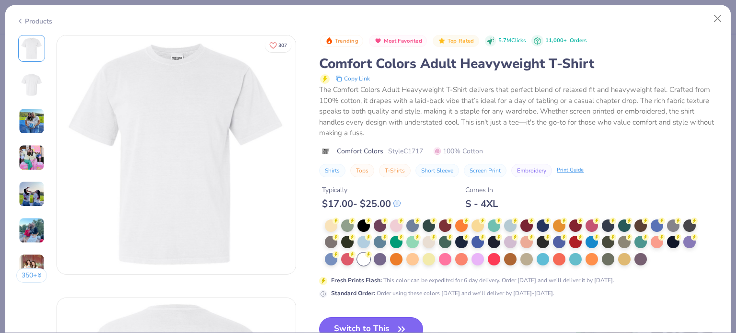
click at [357, 322] on button "Switch to This" at bounding box center [371, 329] width 104 height 24
click at [376, 320] on button "Switch to This" at bounding box center [371, 329] width 104 height 24
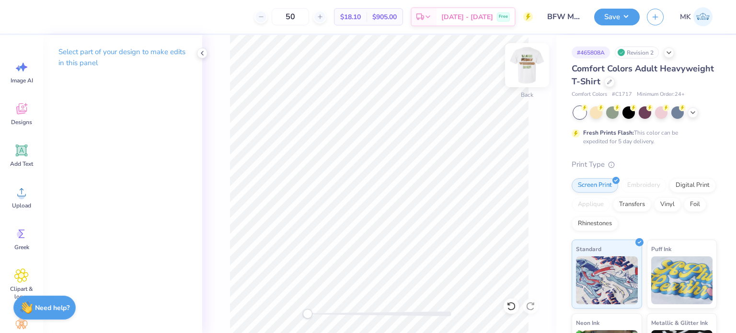
click at [531, 72] on img at bounding box center [527, 65] width 38 height 38
click at [539, 72] on div "Front" at bounding box center [379, 184] width 354 height 298
click at [519, 69] on img at bounding box center [527, 65] width 38 height 38
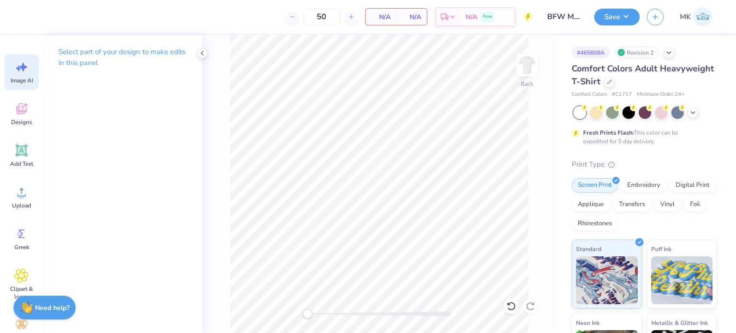
click at [27, 70] on icon at bounding box center [21, 67] width 14 height 14
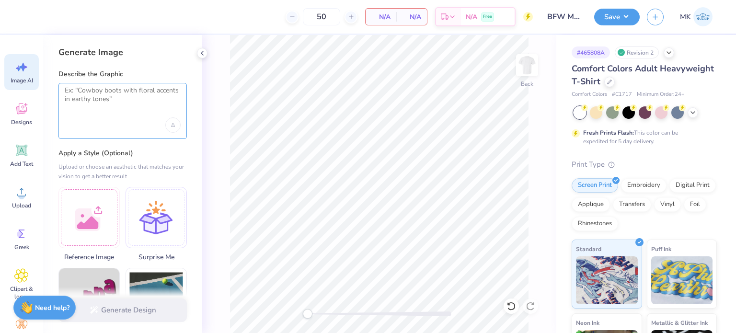
click at [123, 103] on textarea at bounding box center [123, 98] width 116 height 24
paste textarea "Black Student Union University Of New Hampshire At Manchester"
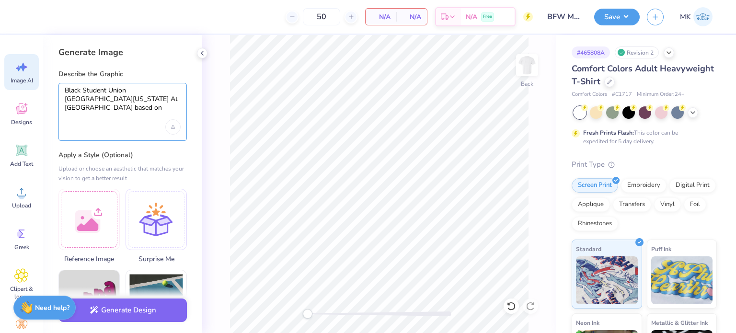
paste textarea "fostering community and cultural awareness"
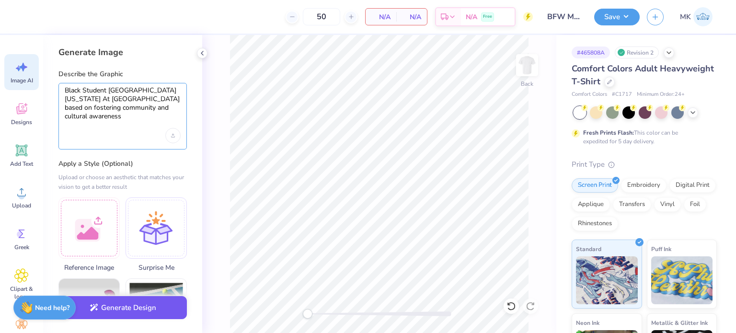
type textarea "Black Student [GEOGRAPHIC_DATA][US_STATE] At [GEOGRAPHIC_DATA] based on fosteri…"
click at [128, 312] on button "Generate Design" at bounding box center [122, 307] width 128 height 23
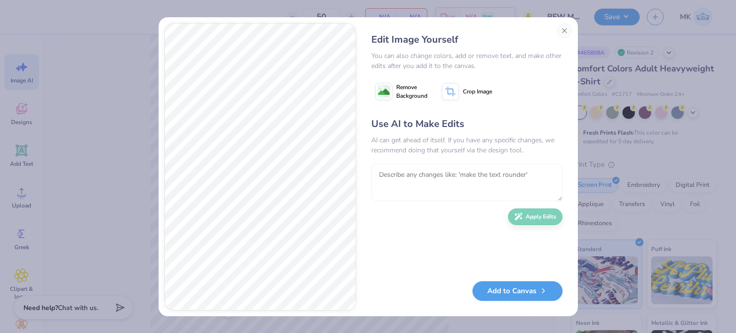
click at [435, 179] on textarea at bounding box center [466, 182] width 191 height 37
type textarea "make it minimalist not so obvious and use words"
click at [526, 214] on button "Apply Edits" at bounding box center [535, 214] width 55 height 17
click at [386, 92] on image at bounding box center [384, 92] width 12 height 12
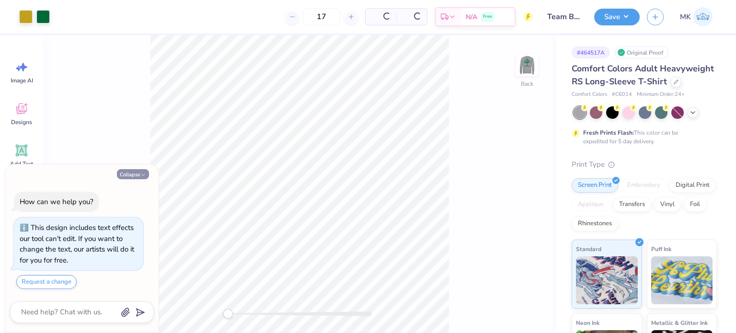
click at [138, 173] on button "Collapse" at bounding box center [133, 174] width 32 height 10
type textarea "x"
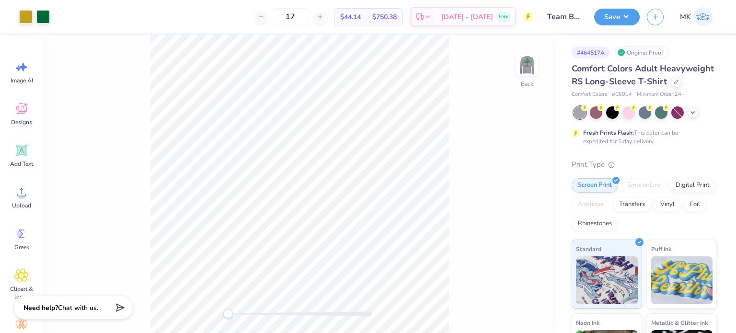
click at [599, 88] on div "Comfort Colors Adult Heavyweight RS Long-Sleeve T-Shirt" at bounding box center [644, 75] width 145 height 26
click at [674, 83] on icon at bounding box center [676, 81] width 5 height 5
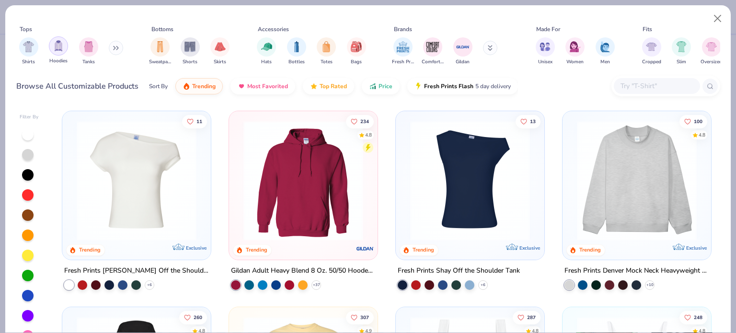
click at [65, 47] on div "filter for Hoodies" at bounding box center [58, 45] width 19 height 19
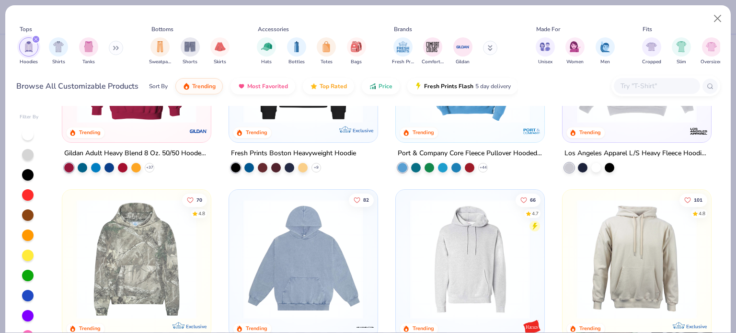
scroll to position [96, 0]
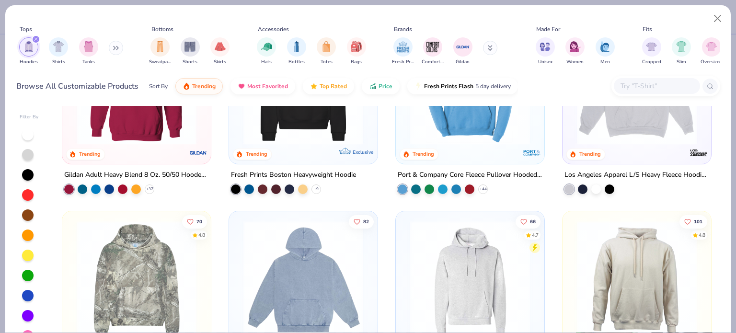
click at [455, 124] on img at bounding box center [469, 85] width 129 height 120
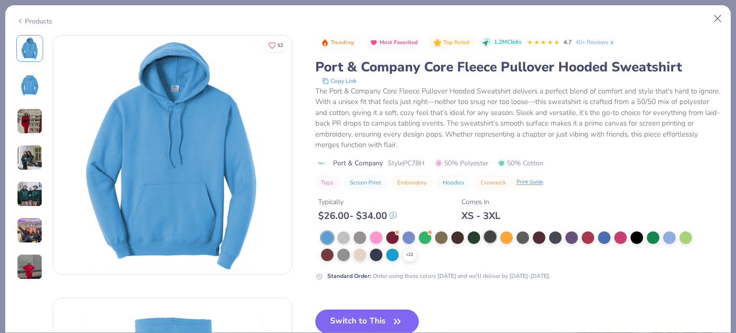
click at [491, 237] on div at bounding box center [490, 237] width 12 height 12
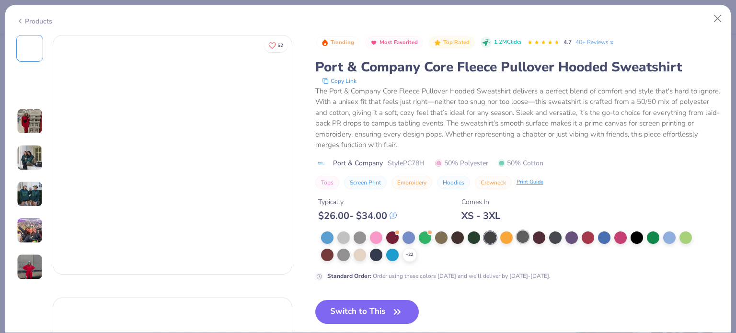
click at [519, 236] on div at bounding box center [523, 237] width 12 height 12
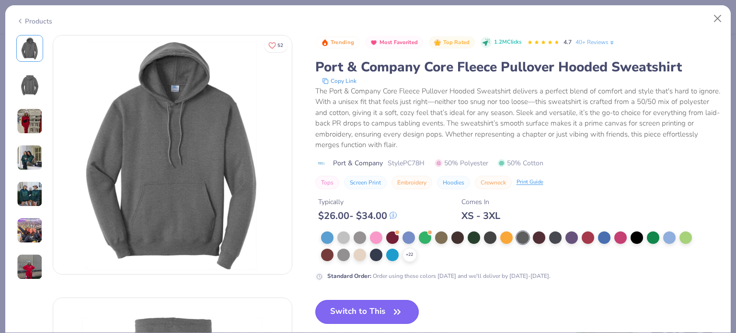
click at [384, 314] on button "Switch to This" at bounding box center [367, 312] width 104 height 24
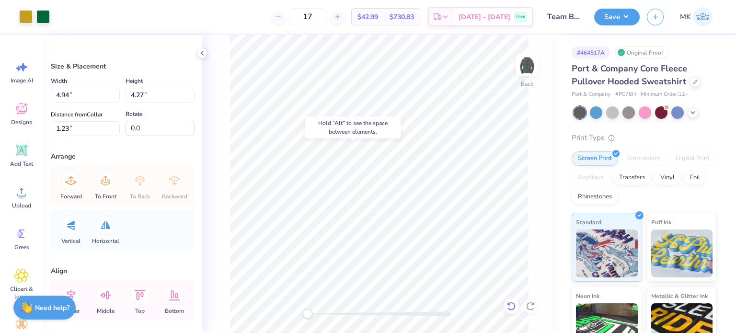
click at [515, 308] on icon at bounding box center [511, 306] width 8 height 9
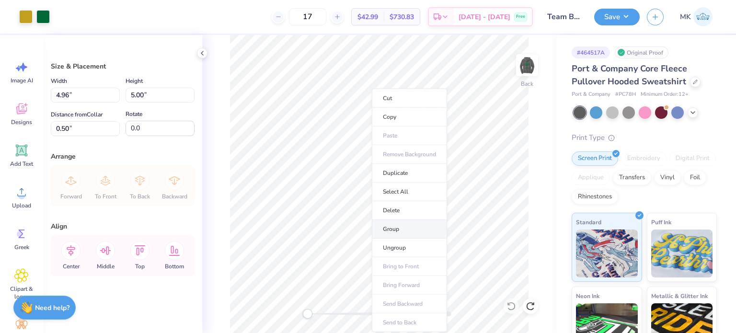
click at [392, 228] on li "Group" at bounding box center [409, 229] width 75 height 19
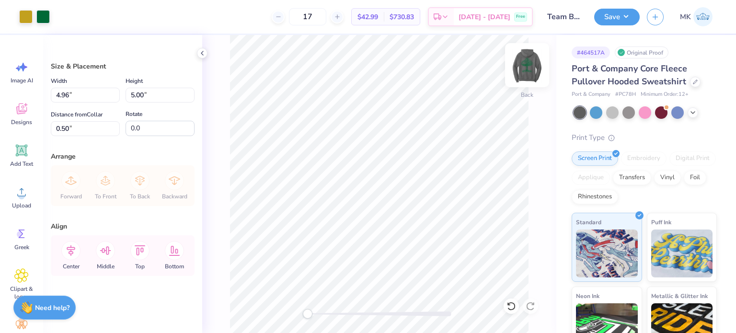
click at [534, 69] on img at bounding box center [527, 65] width 38 height 38
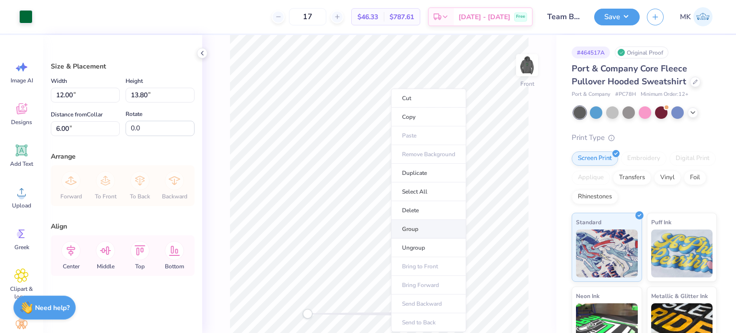
click at [405, 230] on li "Group" at bounding box center [428, 229] width 75 height 19
type input "13.79"
click at [613, 111] on div at bounding box center [612, 111] width 12 height 12
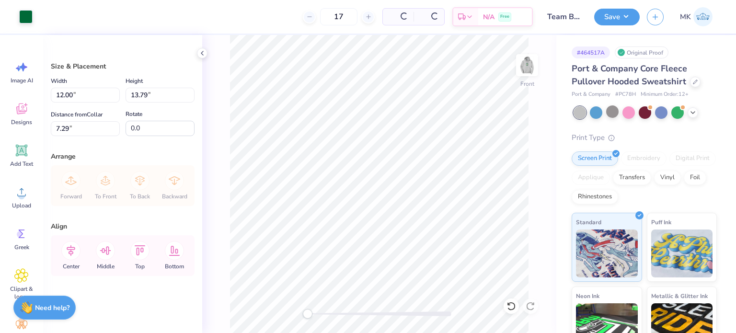
type input "7.29"
click at [525, 71] on img at bounding box center [527, 65] width 38 height 38
click at [618, 17] on button "Save" at bounding box center [617, 15] width 46 height 17
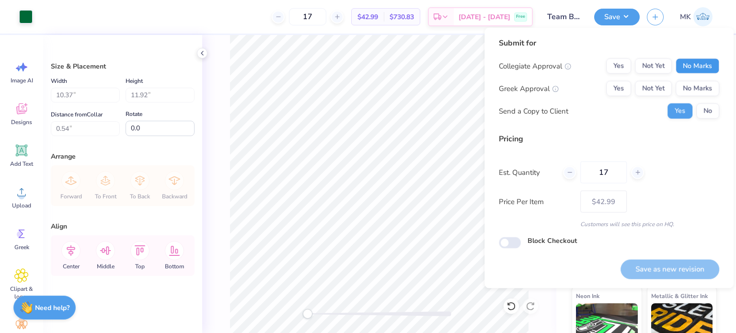
click at [692, 63] on button "No Marks" at bounding box center [698, 65] width 44 height 15
click at [612, 65] on button "Yes" at bounding box center [618, 65] width 25 height 15
click at [708, 92] on button "No Marks" at bounding box center [698, 88] width 44 height 15
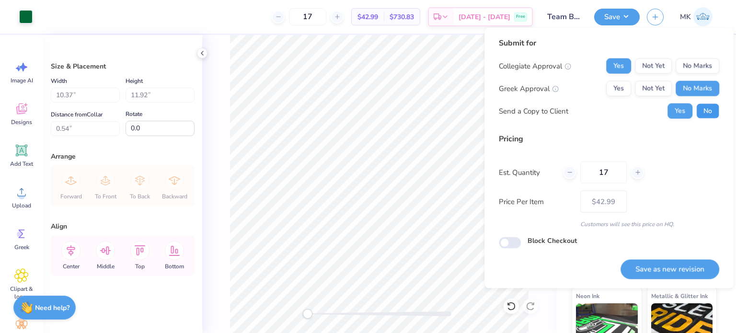
click at [708, 109] on button "No" at bounding box center [707, 111] width 23 height 15
click at [690, 272] on button "Save as new revision" at bounding box center [670, 269] width 99 height 20
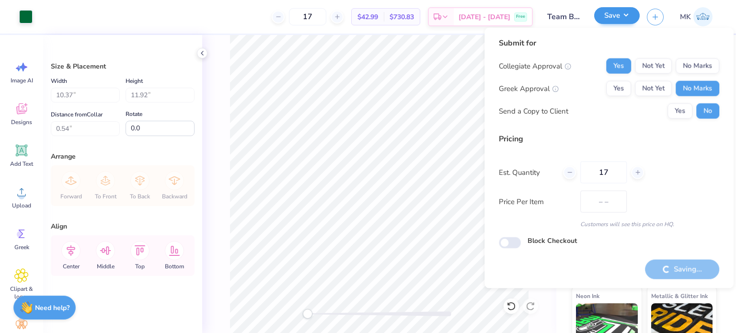
type input "$42.99"
